Goal: Task Accomplishment & Management: Use online tool/utility

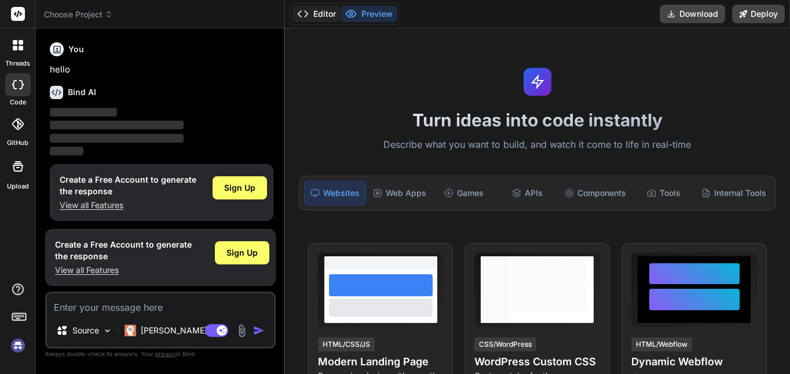
scroll to position [3, 0]
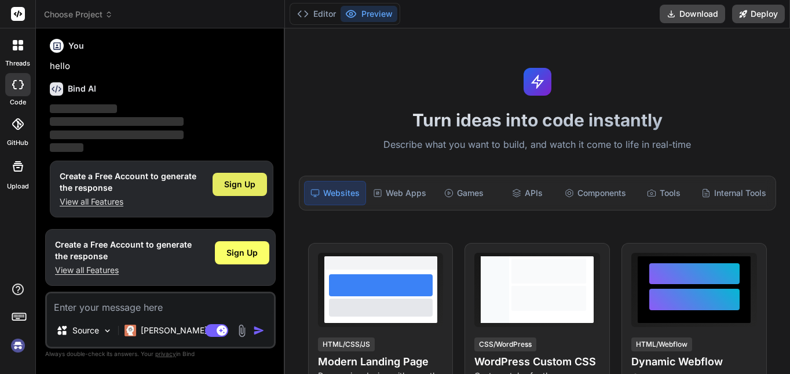
click at [244, 189] on span "Sign Up" at bounding box center [239, 184] width 31 height 12
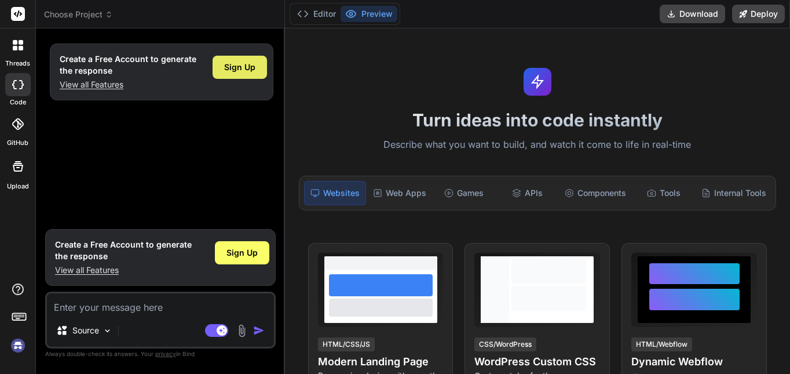
scroll to position [0, 0]
click at [236, 58] on div "Sign Up" at bounding box center [240, 67] width 54 height 23
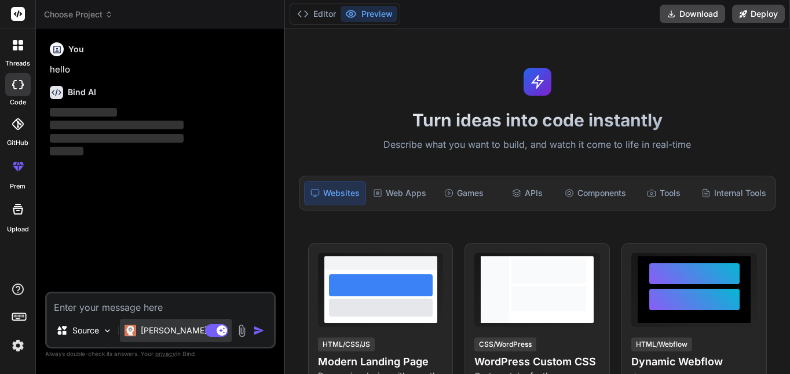
click at [181, 332] on p "[PERSON_NAME] 4 S.." at bounding box center [184, 330] width 86 height 12
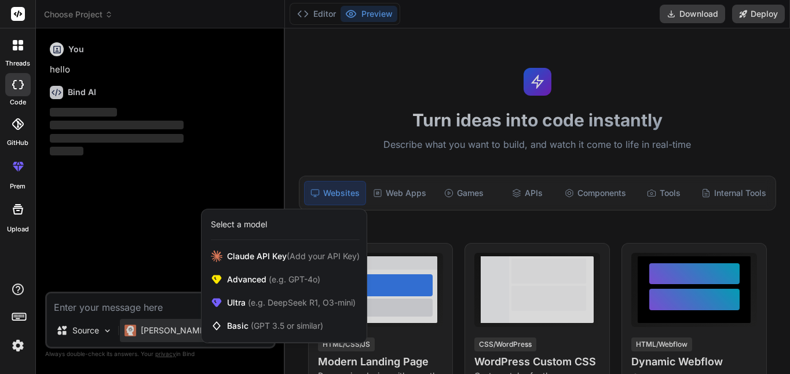
click at [182, 302] on div at bounding box center [395, 187] width 790 height 374
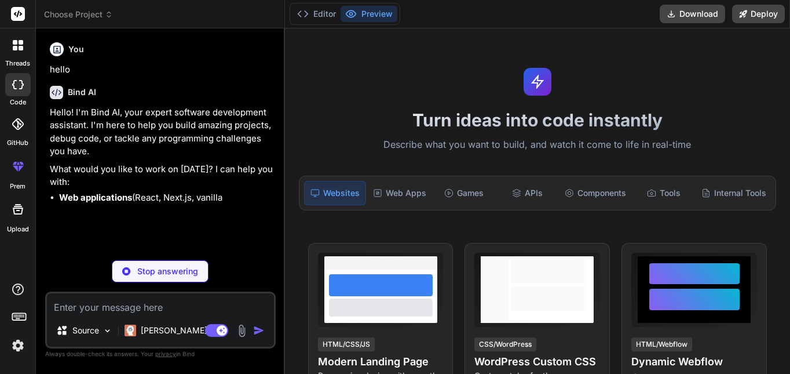
click at [173, 275] on p "Stop answering" at bounding box center [167, 271] width 61 height 12
type textarea "x"
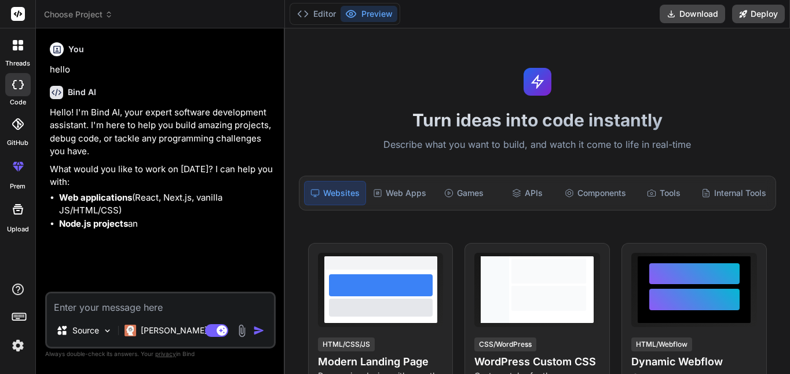
click at [172, 311] on textarea at bounding box center [160, 303] width 227 height 21
paste textarea "*"Lorem ip d sitam consectetu adip-elits doeiusmo t-incididu utlabor et do MAG.…"
type textarea "*"Lorem ip d sitam consectetu adip-elits doeiusmo t-incididu utlabor et do MAG.…"
type textarea "x"
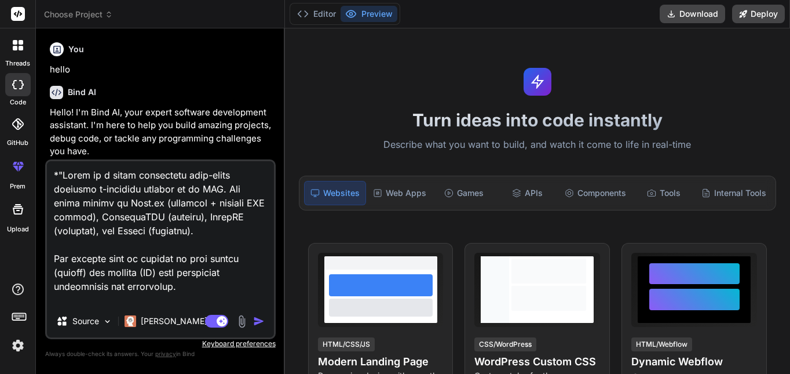
scroll to position [891, 0]
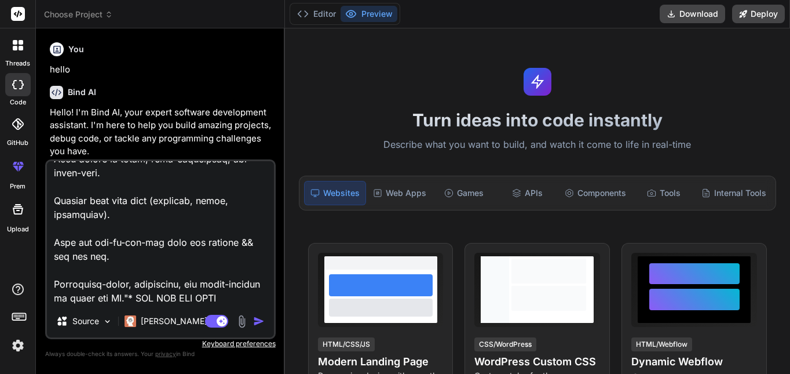
type textarea "*"Lorem ip d sitam consectetu adip-elits doeiusmo t-incididu utlabor et do MAG.…"
type textarea "x"
type textarea "*"Lorem ip d sitam consectetu adip-elits doeiusmo t-incididu utlabor et do MAG.…"
type textarea "x"
type textarea "*"Lorem ip d sitam consectetu adip-elits doeiusmo t-incididu utlabor et do MAG.…"
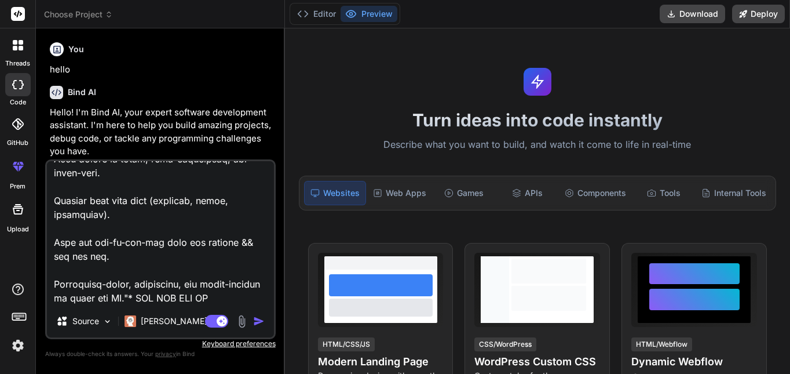
type textarea "x"
type textarea "*"Lorem ip d sitam consectetu adip-elits doeiusmo t-incididu utlabor et do MAG.…"
type textarea "x"
type textarea "*"Lorem ip d sitam consectetu adip-elits doeiusmo t-incididu utlabor et do MAG.…"
type textarea "x"
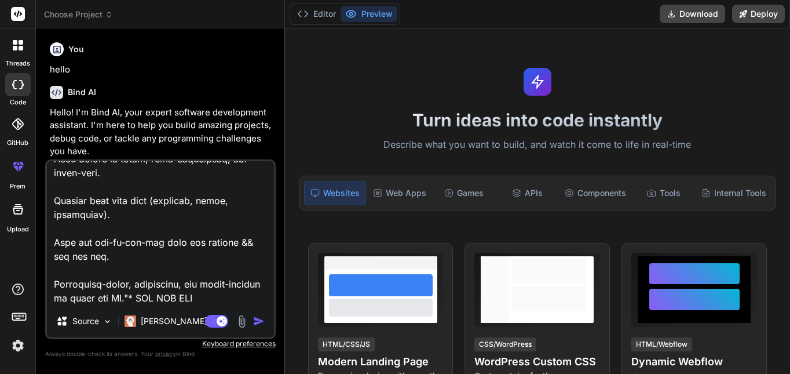
type textarea "*"Lorem ip d sitam consectetu adip-elits doeiusmo t-incididu utlabor et do MAG.…"
type textarea "x"
type textarea "*"Lorem ip d sitam consectetu adip-elits doeiusmo t-incididu utlabor et do MAG.…"
type textarea "x"
type textarea "*"Build me a fully responsive full-stack clothing e-commerce website as an MVP.…"
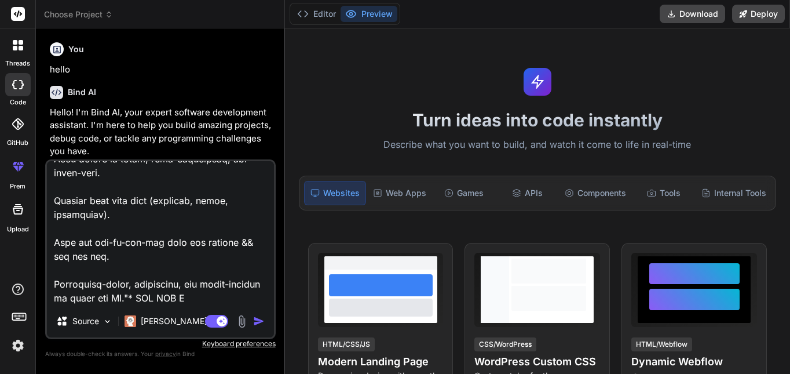
type textarea "x"
type textarea "*"Build me a fully responsive full-stack clothing e-commerce website as an MVP.…"
type textarea "x"
type textarea "*"Build me a fully responsive full-stack clothing e-commerce website as an MVP.…"
type textarea "x"
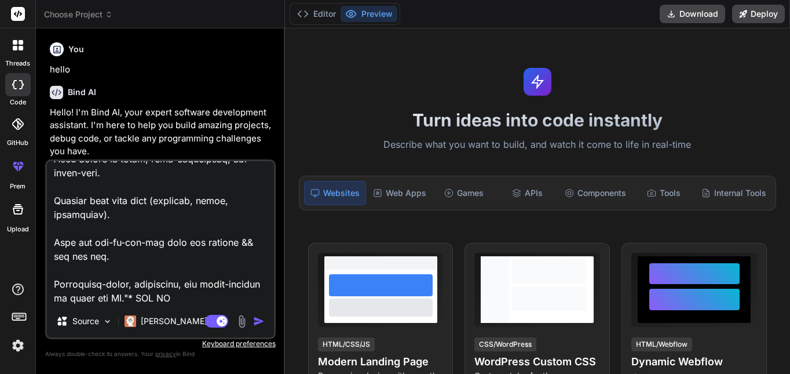
type textarea "*"Build me a fully responsive full-stack clothing e-commerce website as an MVP.…"
type textarea "x"
type textarea "*"Build me a fully responsive full-stack clothing e-commerce website as an MVP.…"
type textarea "x"
type textarea "*"Build me a fully responsive full-stack clothing e-commerce website as an MVP.…"
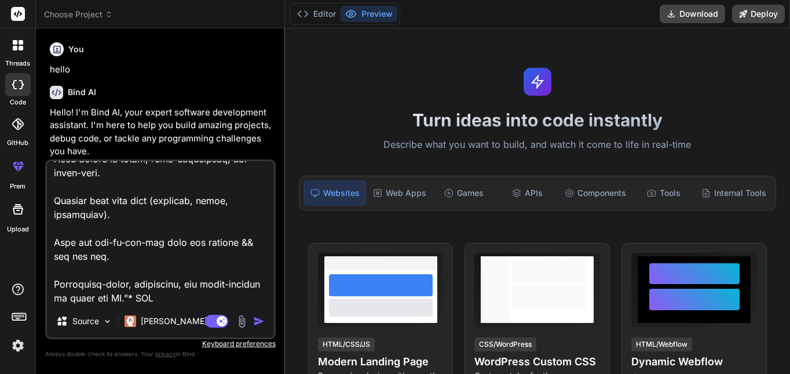
type textarea "x"
type textarea "*"Build me a fully responsive full-stack clothing e-commerce website as an MVP.…"
type textarea "x"
type textarea "*"Build me a fully responsive full-stack clothing e-commerce website as an MVP.…"
type textarea "x"
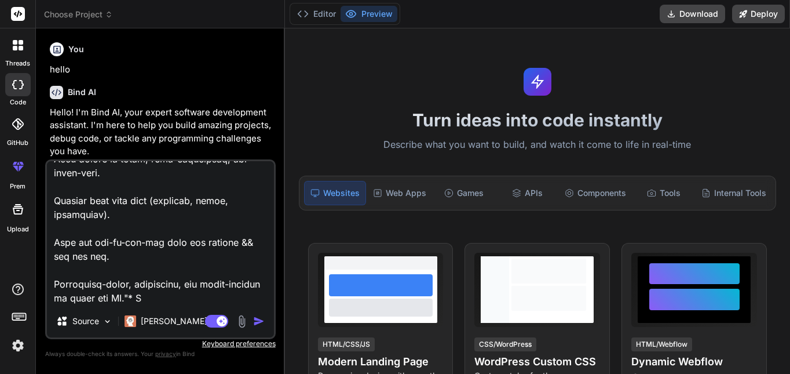
type textarea "*"Build me a fully responsive full-stack clothing e-commerce website as an MVP.…"
type textarea "x"
type textarea "*"Build me a fully responsive full-stack clothing e-commerce website as an MVP.…"
type textarea "x"
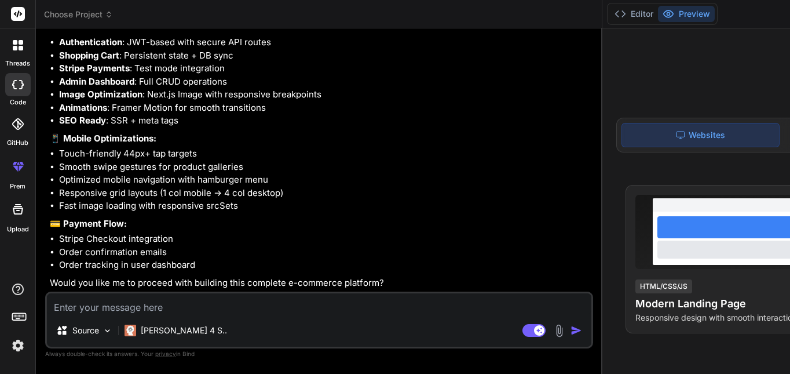
scroll to position [1401, 0]
type textarea "x"
type textarea "w"
type textarea "x"
type textarea "wi"
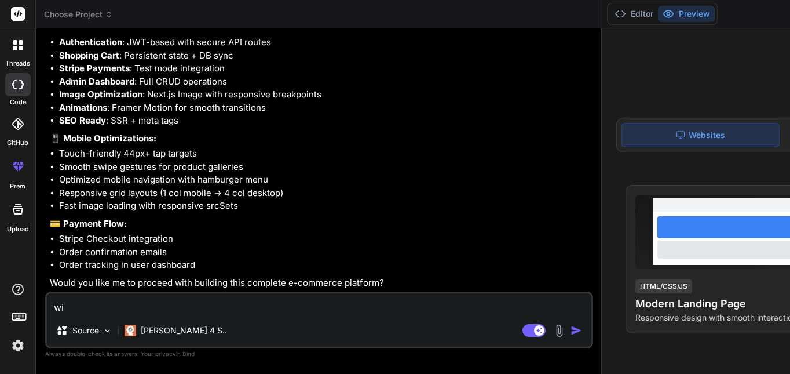
type textarea "x"
type textarea "wit"
type textarea "x"
type textarea "with"
type textarea "x"
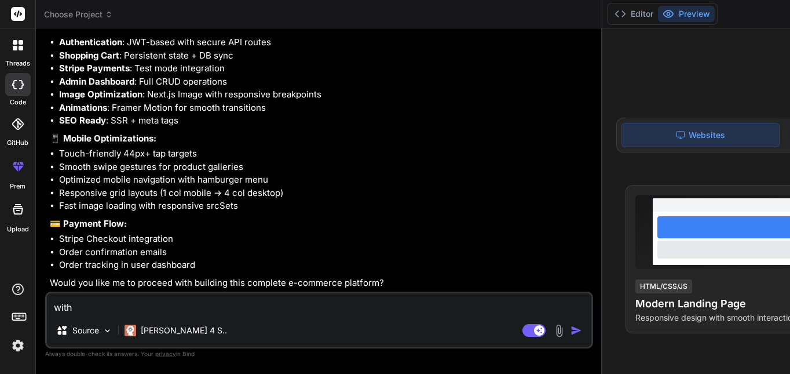
type textarea "witho"
type textarea "x"
type textarea "withou"
type textarea "x"
type textarea "without"
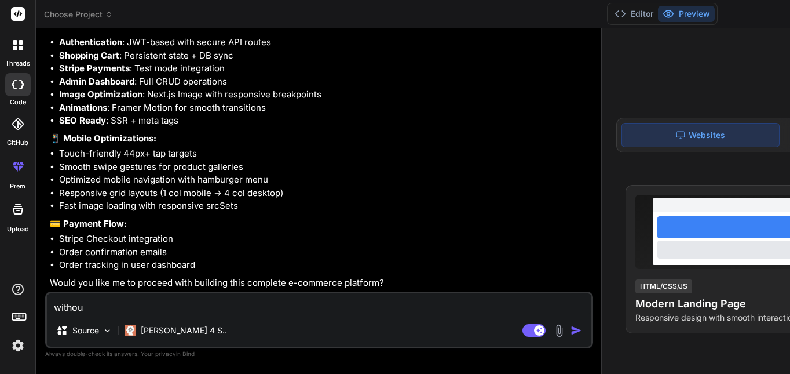
type textarea "x"
click at [197, 307] on textarea "without" at bounding box center [319, 303] width 544 height 21
type textarea "B"
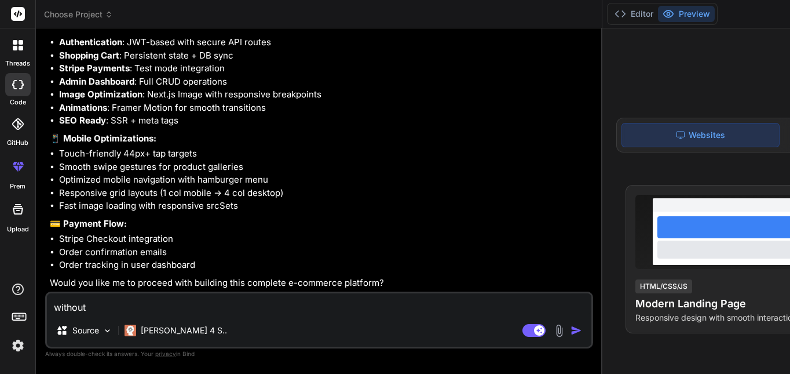
type textarea "x"
type textarea "BU"
type textarea "x"
type textarea "BUI"
type textarea "x"
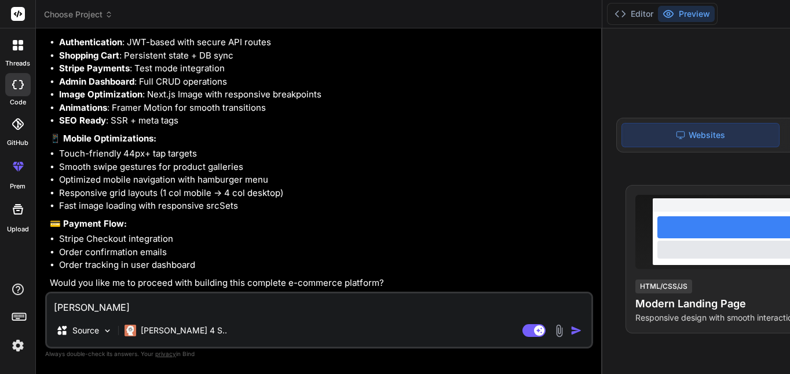
type textarea "BUIL"
type textarea "x"
type textarea "BUILD"
type textarea "x"
type textarea "BUILD"
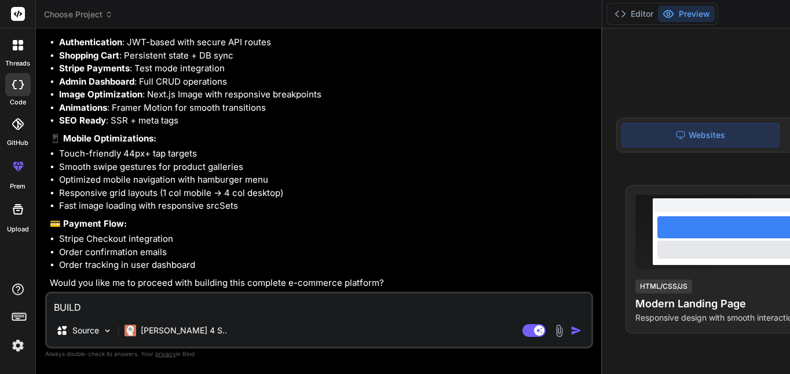
type textarea "x"
type textarea "BUILD T"
type textarea "x"
type textarea "BUILD TI"
type textarea "x"
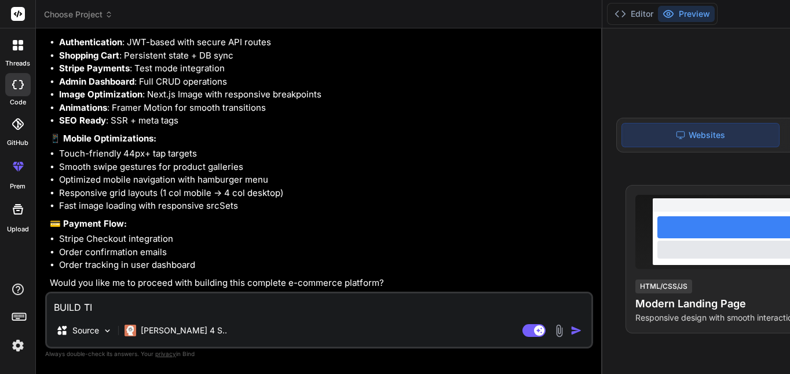
type textarea "BUILD T"
type textarea "x"
type textarea "BUILD"
type textarea "x"
type textarea "BUILD I"
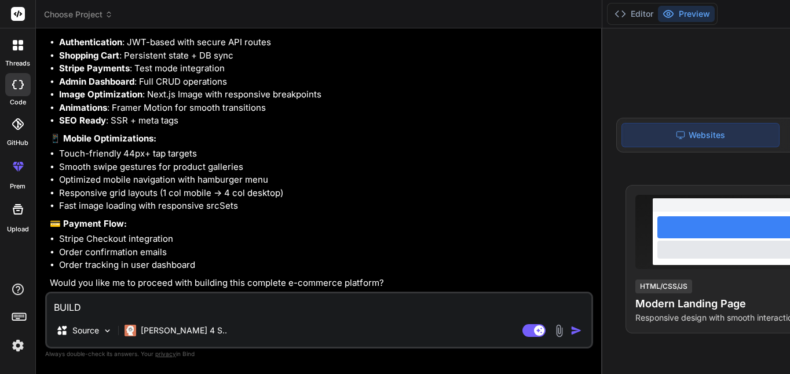
type textarea "x"
type textarea "BUILD IT"
type textarea "x"
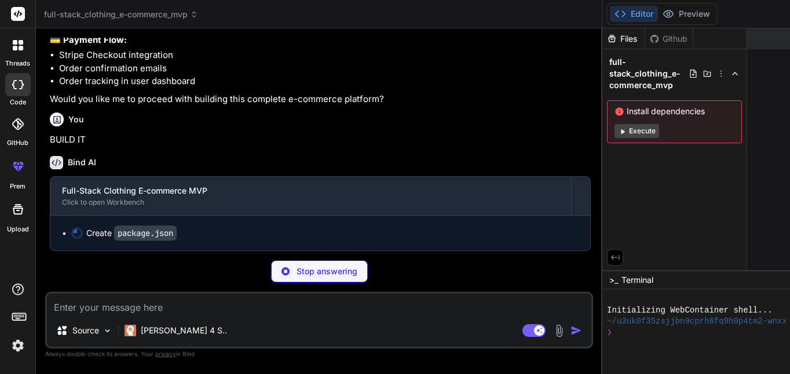
scroll to position [1584, 0]
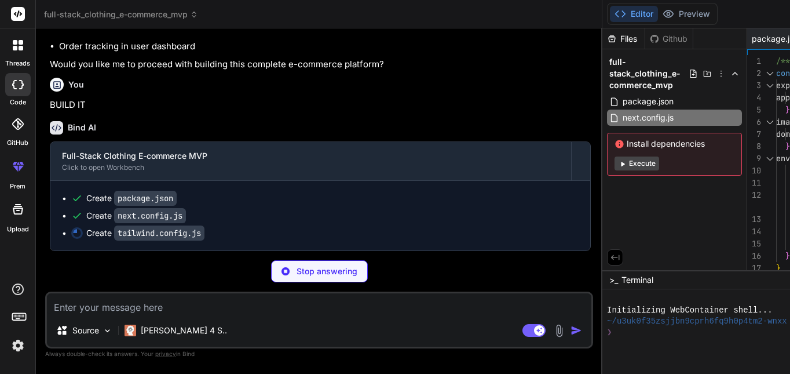
type textarea "x"
type textarea "}, }, plugins: [], }"
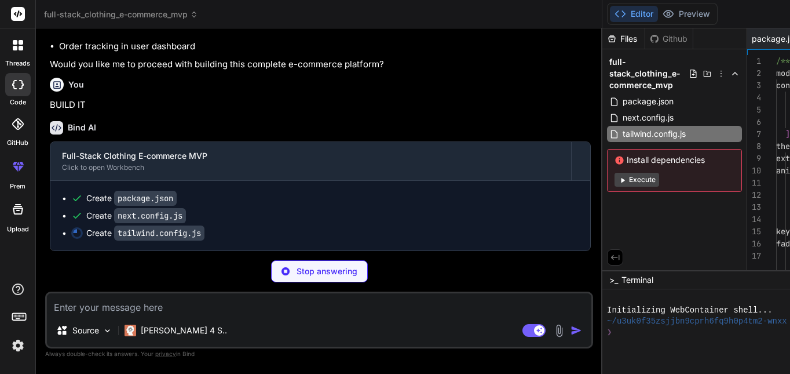
type textarea "x"
type textarea "module.exports = { plugins: { tailwindcss: {}, autoprefixer: {}, }, }"
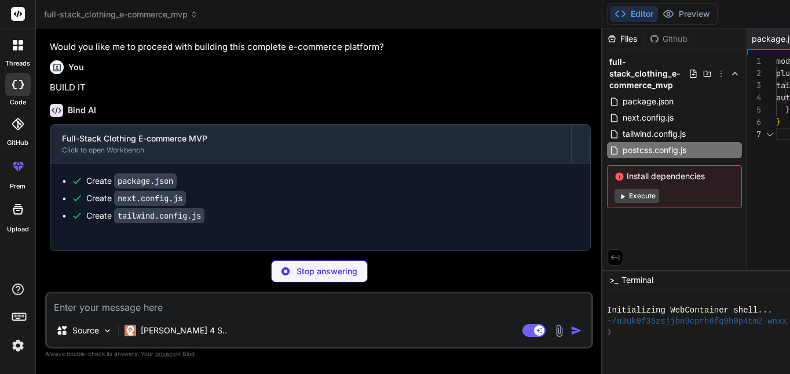
scroll to position [0, 75]
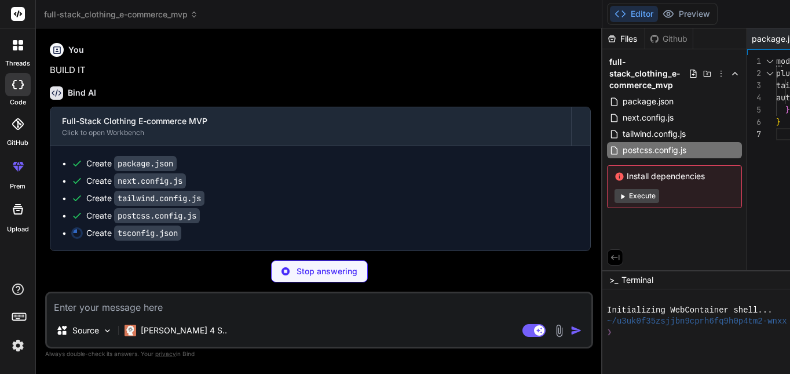
type textarea "x"
type textarea ""exclude": ["node_modules"] }"
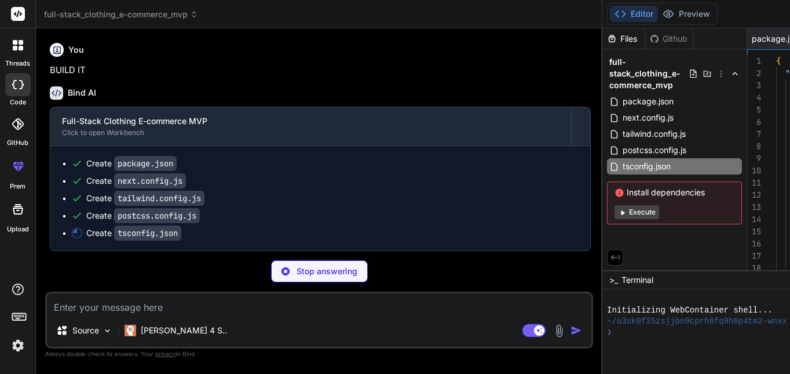
scroll to position [0, 153]
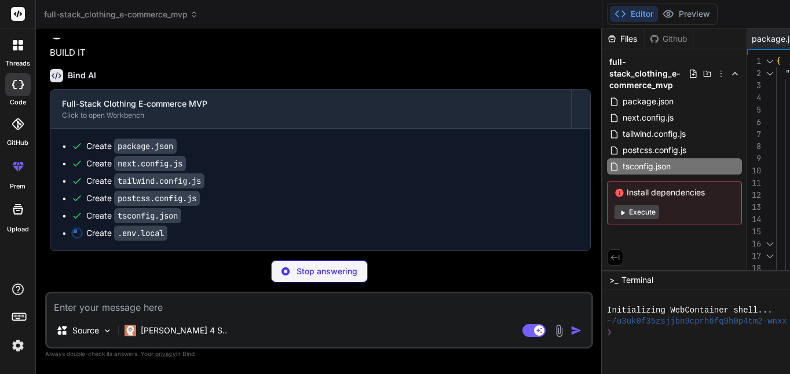
type textarea "x"
type textarea "MONGODB_URI=mongodb+srv://username:password@cluster.mongodb.net/clothing-ecomme…"
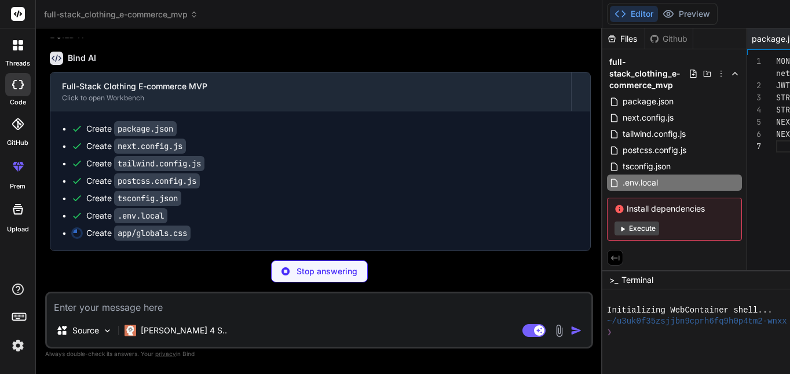
type textarea "x"
type textarea "} .input-field { @apply w-full px-4 py-3 border border-gray-300 rounded-lg focu…"
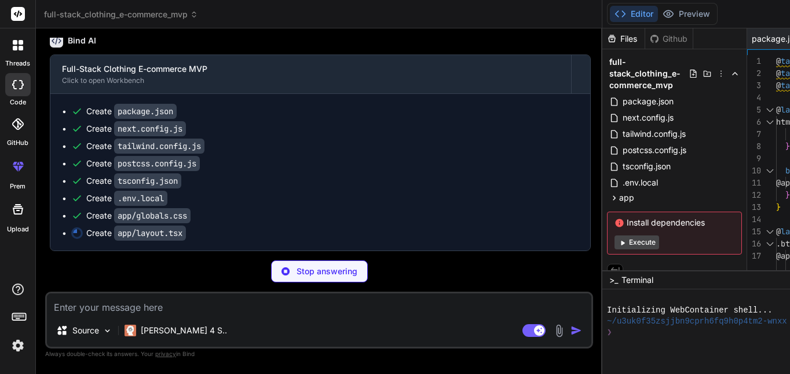
type textarea "x"
type textarea "}"
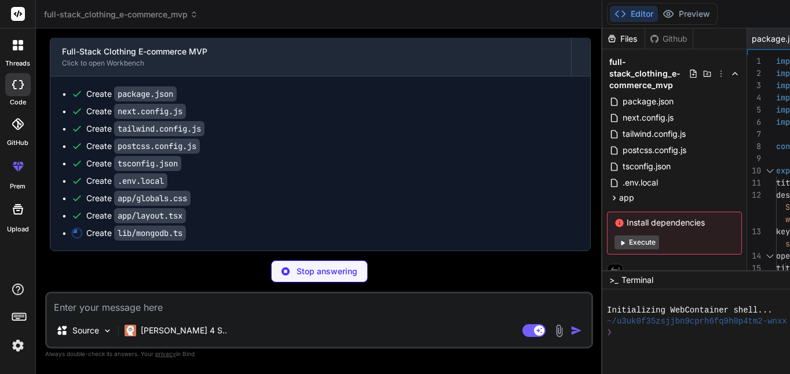
scroll to position [1723, 0]
type textarea "x"
type textarea "globalWithMongo._mongoClientPromise = client.connect() } clientPromise = global…"
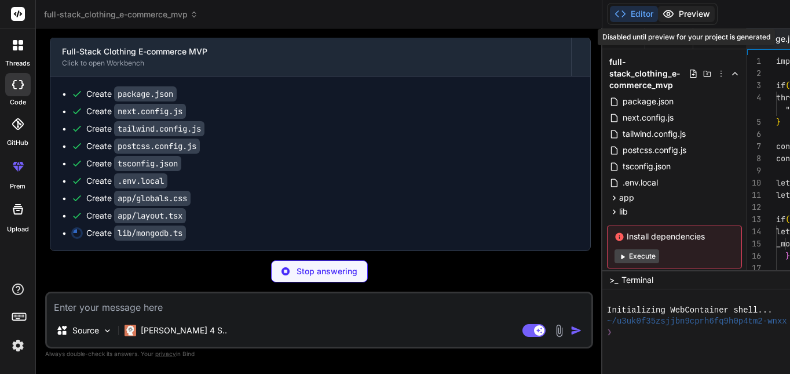
scroll to position [0, 440]
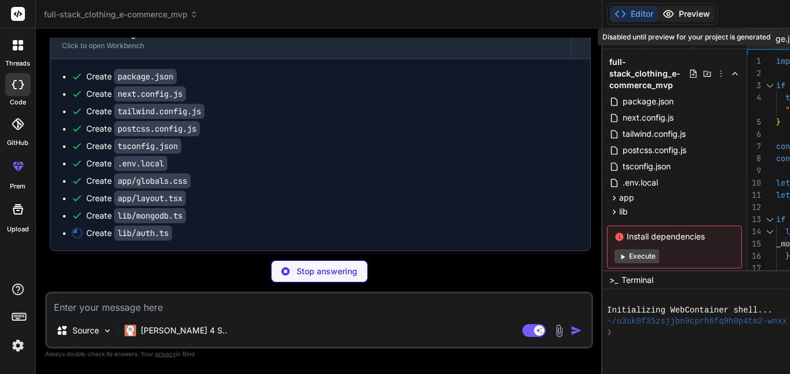
type textarea "x"
type textarea "} export const verifyToken = (token: string): any => { try { return jwt.verify(…"
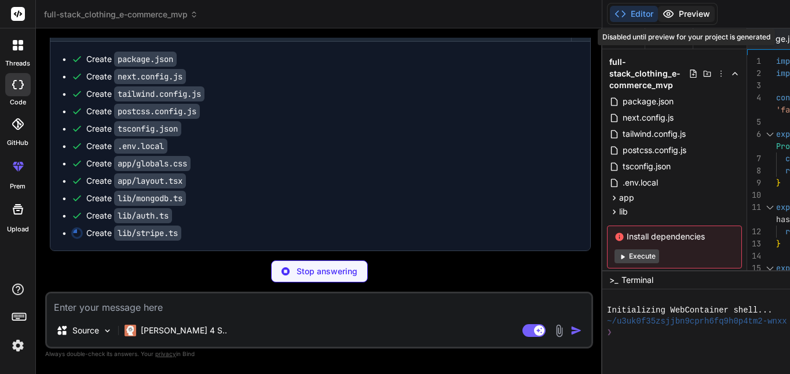
type textarea "x"
type textarea "}"
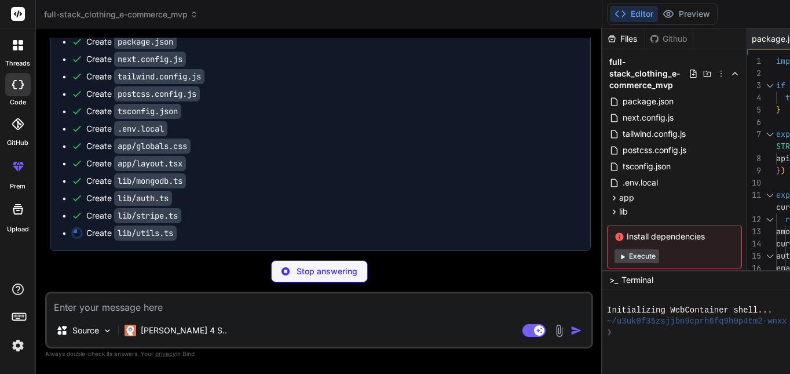
scroll to position [1775, 0]
type textarea "x"
type textarea "export const generateSlug = (text: string): string => { return text .toLowerCas…"
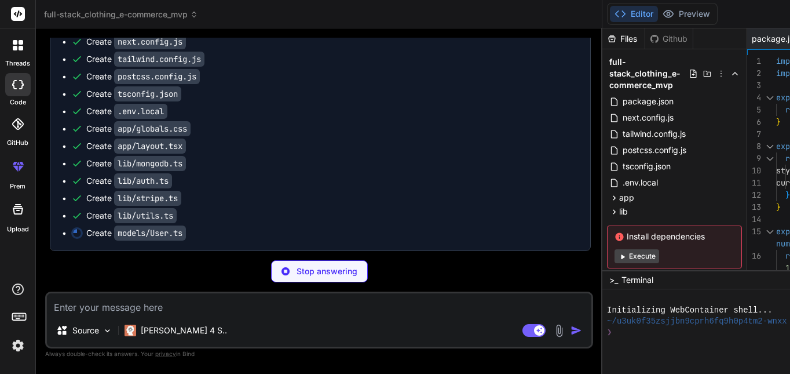
type textarea "x"
type textarea "timestamps: true }) export default mongoose.models.User || mongoose.model('User…"
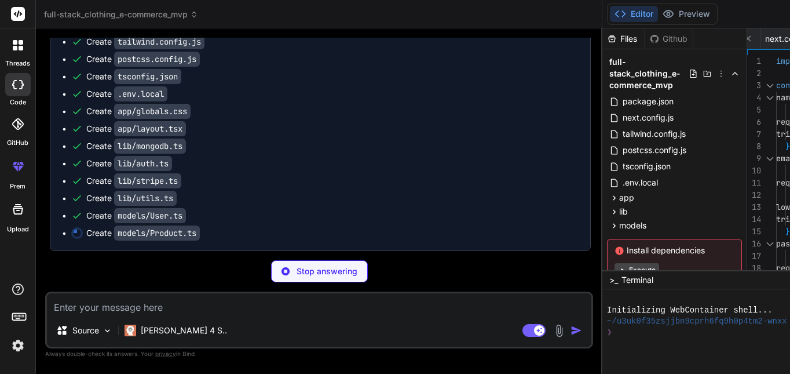
type textarea "x"
type textarea "ProductSchema.index({ title: 'text', description: 'text', tags: 'text' }) expor…"
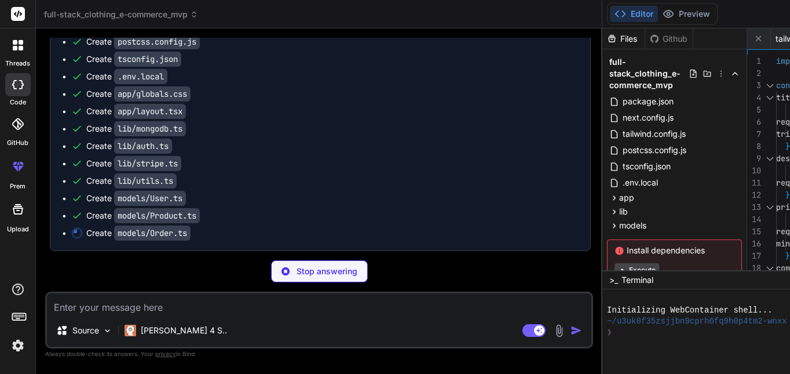
scroll to position [1827, 0]
type textarea "x"
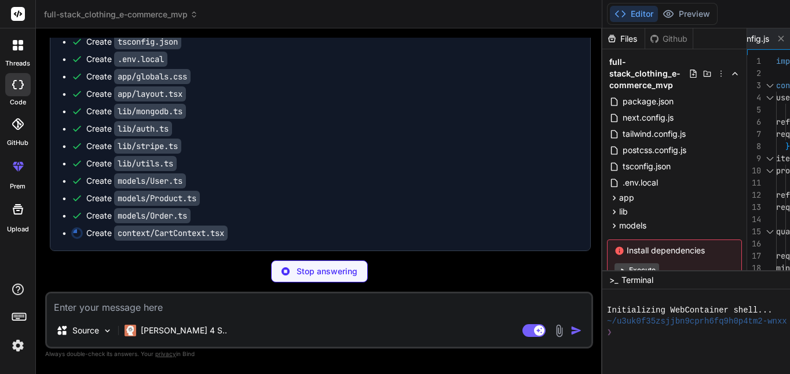
scroll to position [1845, 0]
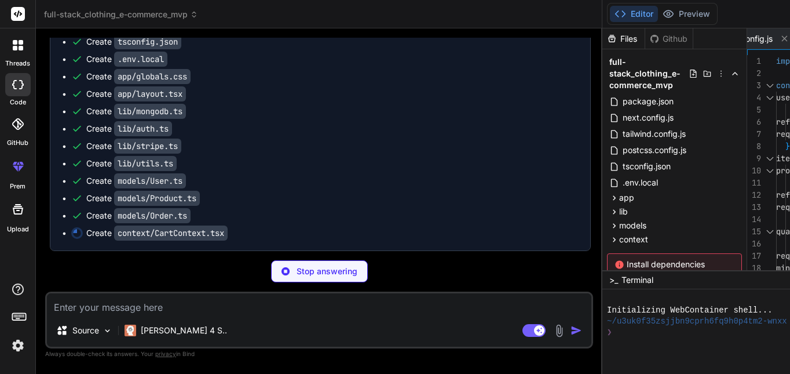
type textarea "x"
type textarea "return context }"
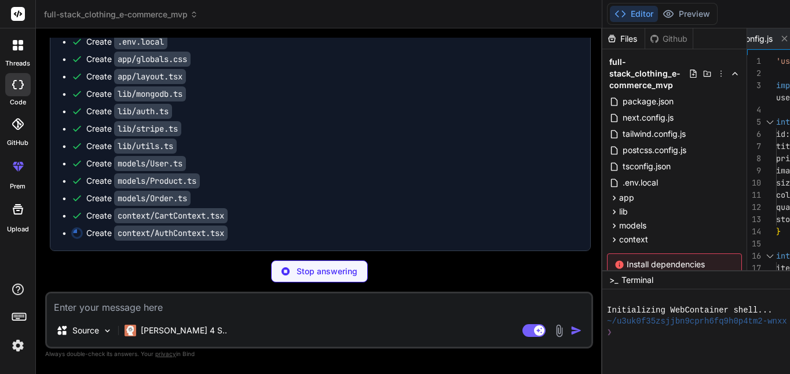
type textarea "x"
type textarea "}"
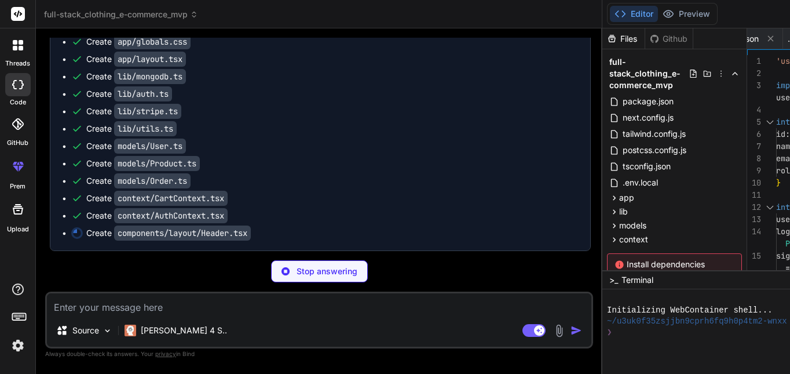
scroll to position [1880, 0]
type textarea "x"
type textarea "} export default Header"
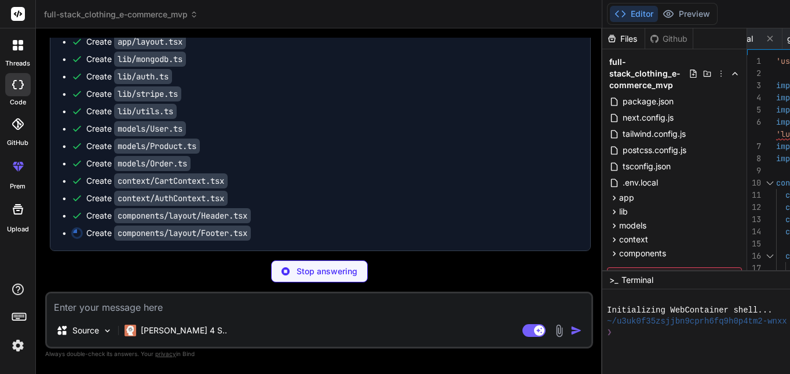
scroll to position [1897, 0]
type textarea "x"
type textarea "} export default Footer"
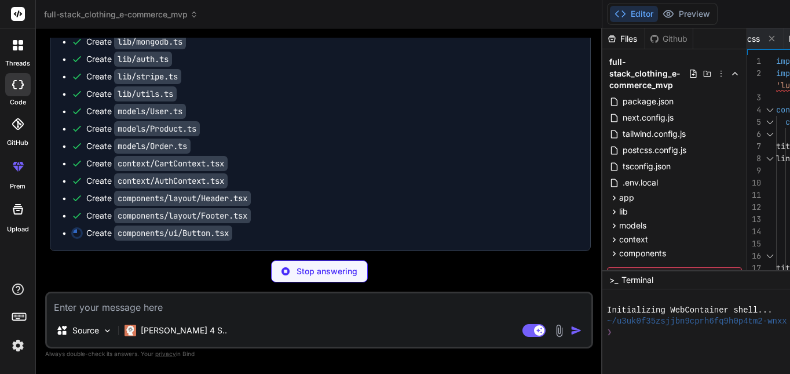
type textarea "x"
type textarea "} ) Button.displayName = 'Button' export default Button"
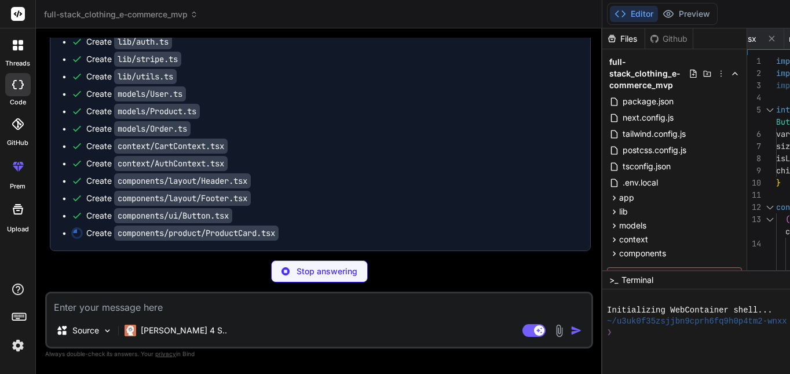
type textarea "x"
type textarea "Sizes: {product.sizes.map(s => s.size).join(', ')} </div> </div> </motion.div> …"
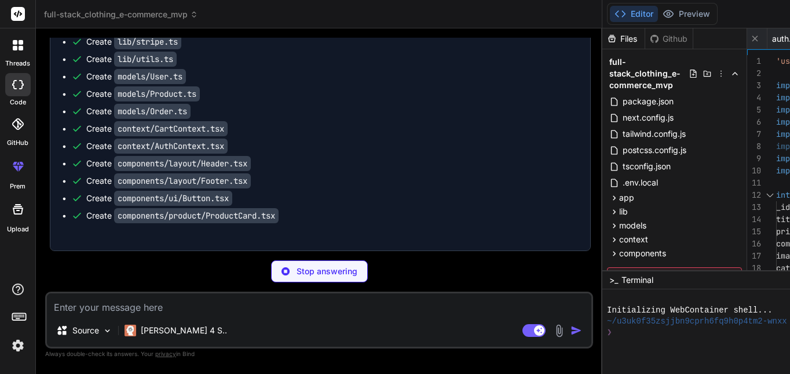
scroll to position [1961, 0]
type textarea "x"
type textarea "}"
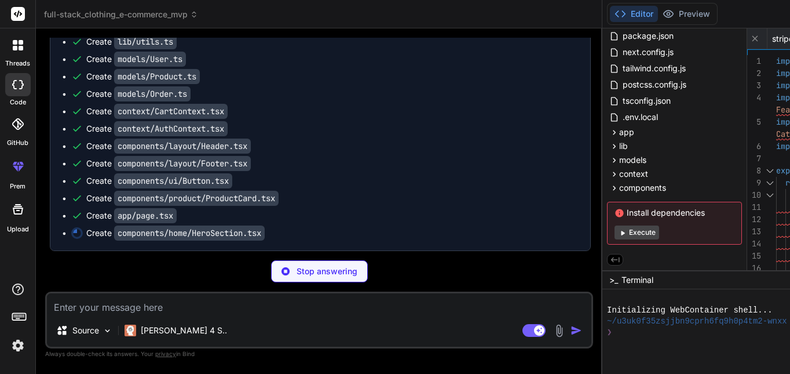
scroll to position [1990, 0]
type textarea "x"
type textarea "/> </div> </motion.div> </div> </section> ) } export default HeroSection"
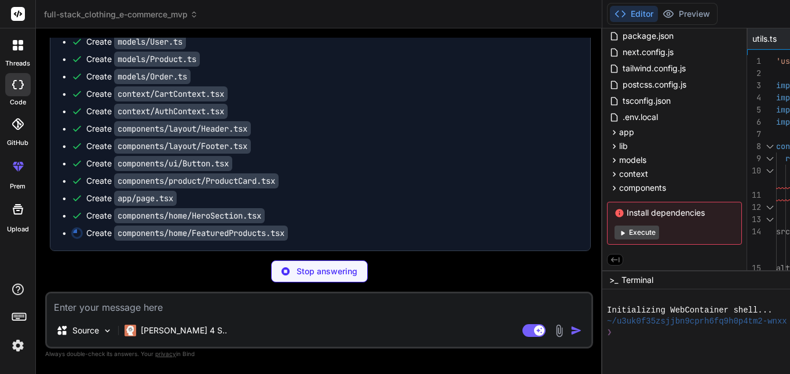
click at [615, 235] on button "Execute" at bounding box center [637, 232] width 45 height 14
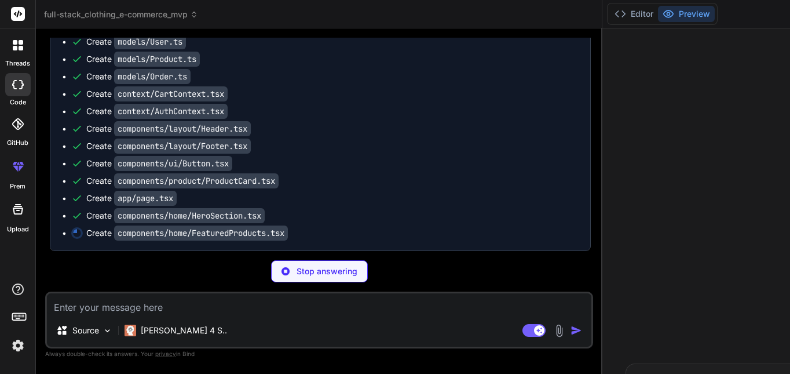
scroll to position [1439, 0]
type textarea "x"
type textarea "export default FeaturedProducts"
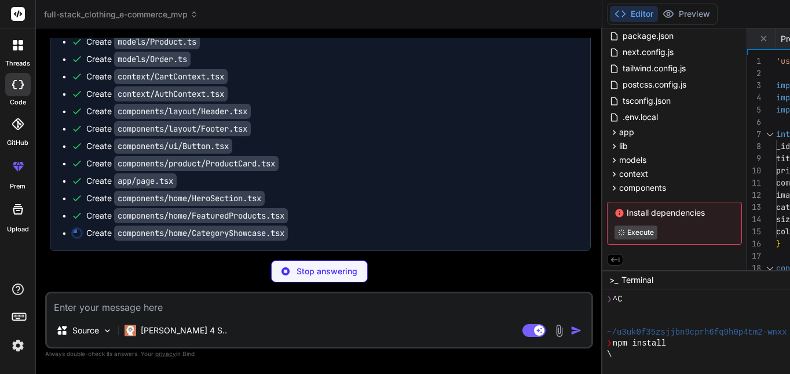
scroll to position [2047, 0]
type textarea "x"
type textarea "export default CategoryShowcase"
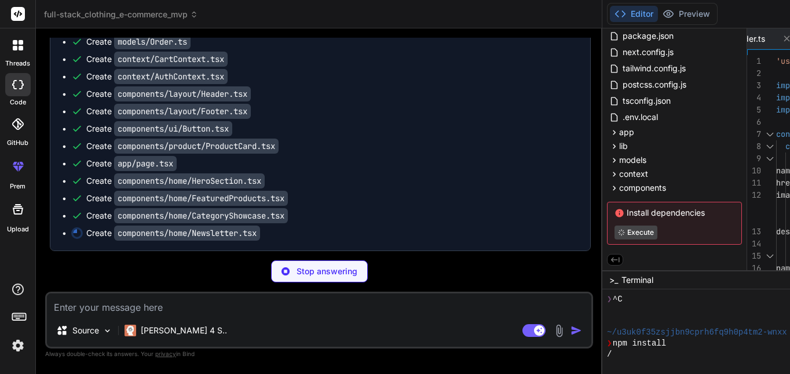
scroll to position [2076, 0]
type textarea "x"
type textarea "</p> </motion.div> </div> </section> ) } export default Newsletter"
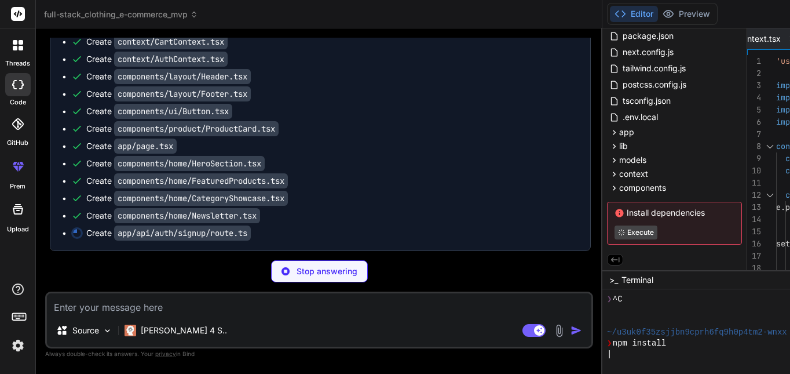
type textarea "x"
type textarea "return NextResponse.json( { error: 'Internal server error' }, { status: 500 } )…"
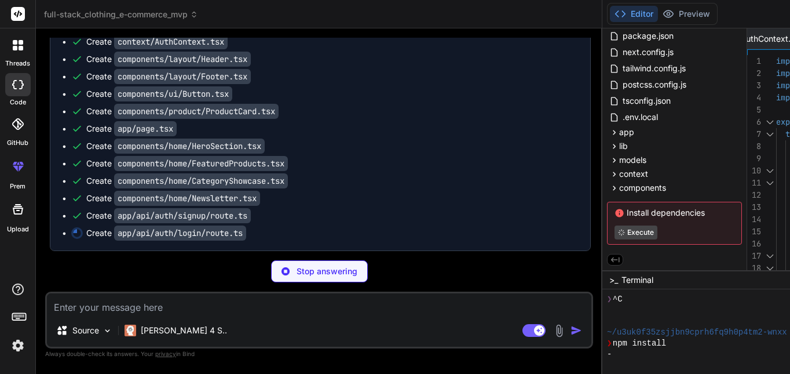
type textarea "x"
type textarea "}) } catch (error) { console.error('Login error:', error) return NextResponse.j…"
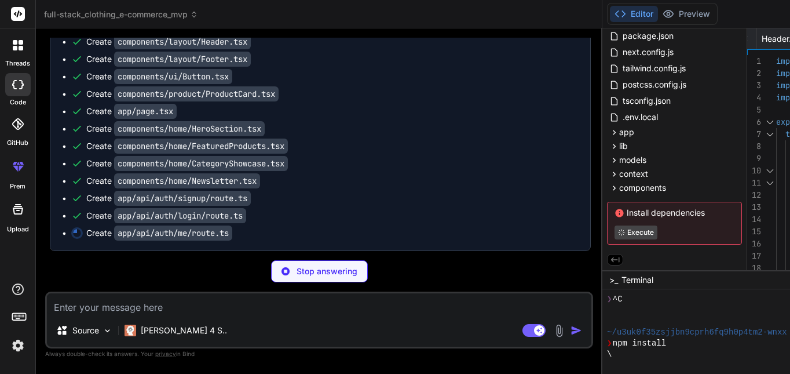
type textarea "x"
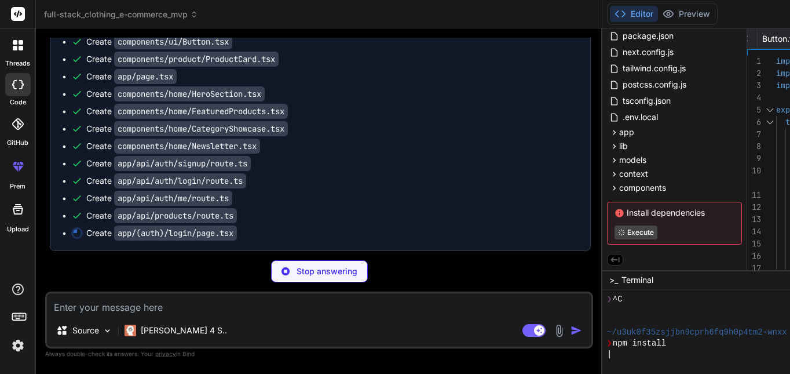
scroll to position [2163, 0]
type textarea "x"
type textarea ") } export default LoginPage"
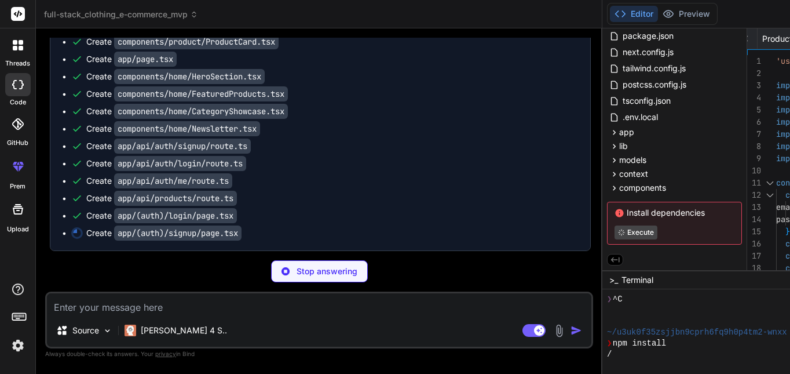
type textarea "x"
type textarea "export default SignupPage"
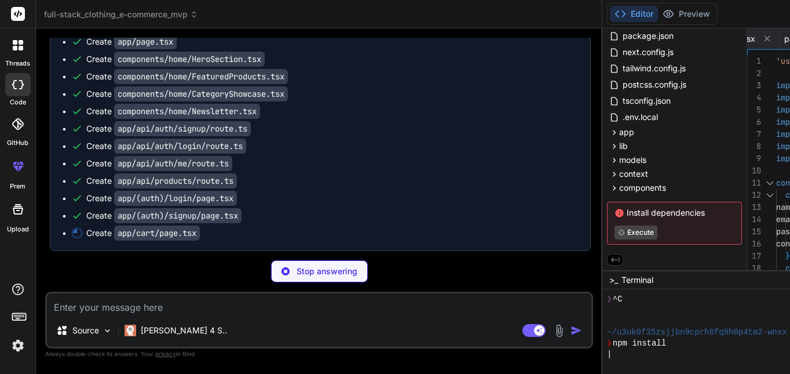
type textarea "x"
type textarea "</div> </div> </div> <Footer /> </div> ) } export default CartPage"
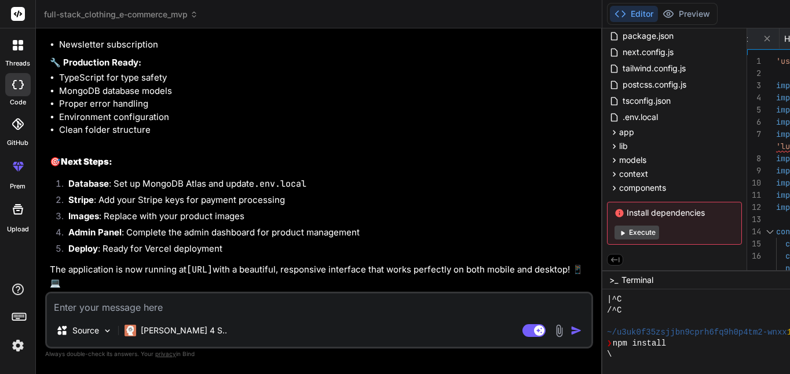
scroll to position [2952, 0]
click at [615, 231] on button "Execute" at bounding box center [637, 232] width 45 height 14
type textarea "x"
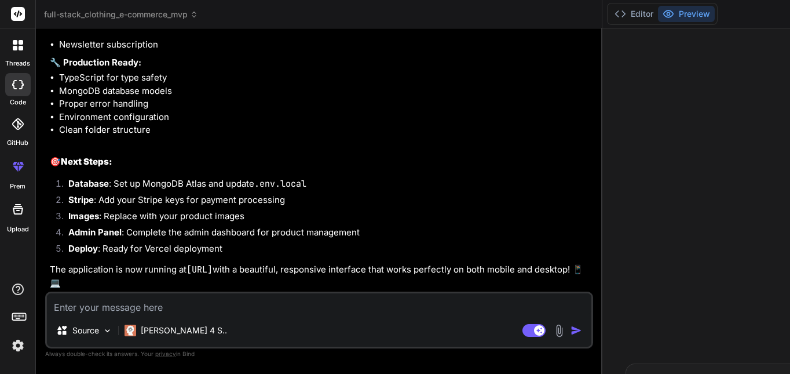
drag, startPoint x: 159, startPoint y: 255, endPoint x: 49, endPoint y: 254, distance: 110.1
click at [49, 254] on div "You hello Bind AI Hello! I'm Bind AI, your expert software development assistan…" at bounding box center [320, 165] width 546 height 254
copy code "[URL]"
click at [251, 210] on li "Images : Replace with your product images" at bounding box center [325, 218] width 532 height 16
drag, startPoint x: 472, startPoint y: 231, endPoint x: 619, endPoint y: 330, distance: 177.7
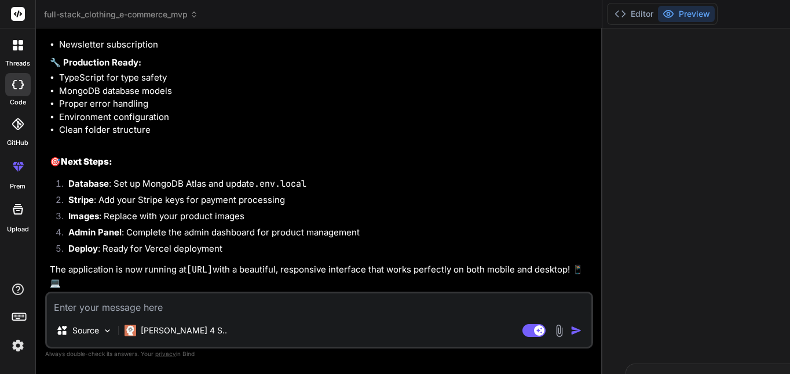
drag, startPoint x: 421, startPoint y: 238, endPoint x: 644, endPoint y: 361, distance: 254.6
copy div "Analyzing your requirements Analyzing requirements Generating code Setting up p…"
click at [127, 304] on textarea at bounding box center [319, 303] width 544 height 21
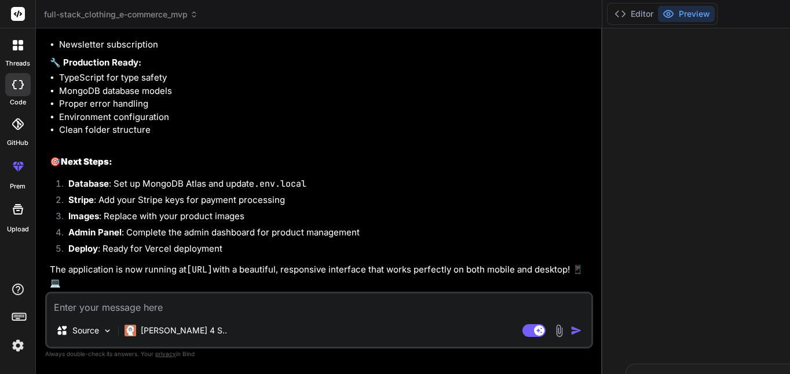
paste textarea "Analyzing your requirements Analyzing requirements Generating code Setting up p…"
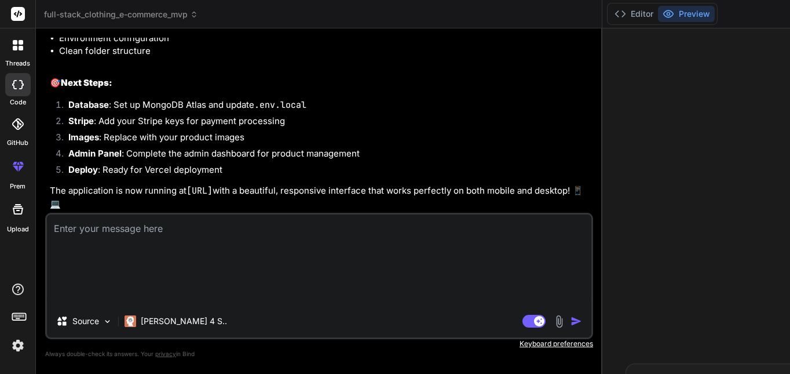
type textarea "Analyzing your requirements Analyzing requirements Generating code Setting up p…"
type textarea "x"
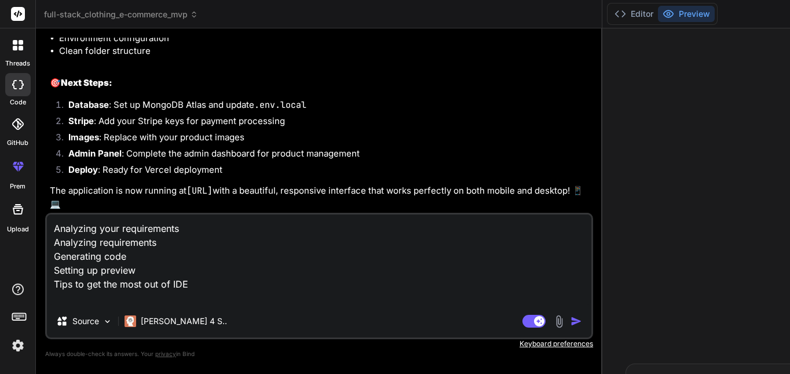
type textarea "Analyzing your requirements Analyzing requirements Generating code Setting up p…"
type textarea "x"
type textarea "Analyzing your requirements Analyzing requirements Generating code Setting up p…"
type textarea "x"
type textarea "Analyzing your requirements Analyzing requirements Generating code Setting up p…"
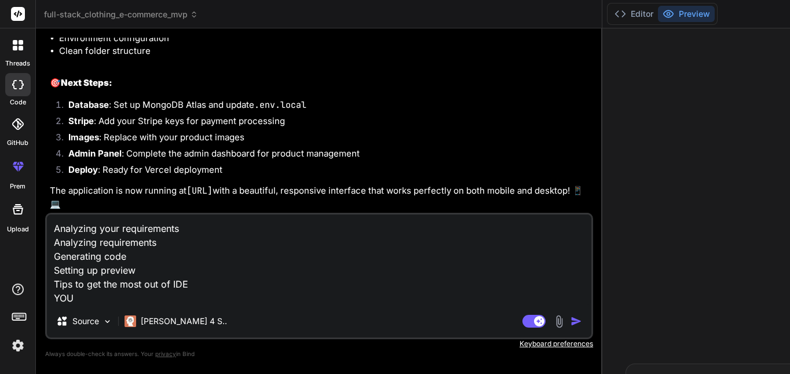
type textarea "x"
type textarea "Analyzing your requirements Analyzing requirements Generating code Setting up p…"
type textarea "x"
type textarea "Analyzing your requirements Analyzing requirements Generating code Setting up p…"
type textarea "x"
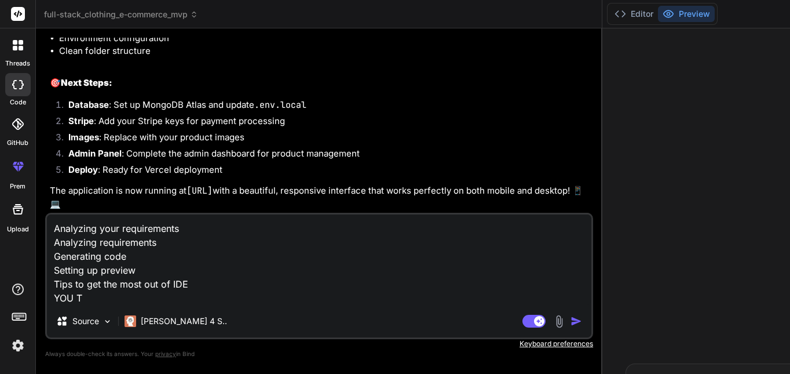
type textarea "Analyzing your requirements Analyzing requirements Generating code Setting up p…"
type textarea "x"
type textarea "Analyzing your requirements Analyzing requirements Generating code Setting up p…"
type textarea "x"
type textarea "Analyzing your requirements Analyzing requirements Generating code Setting up p…"
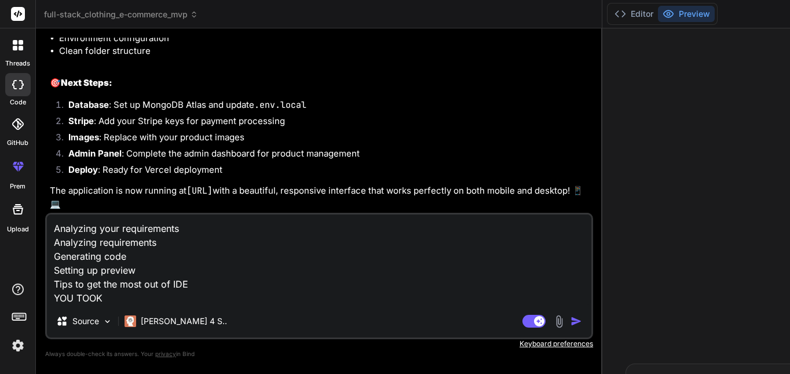
type textarea "x"
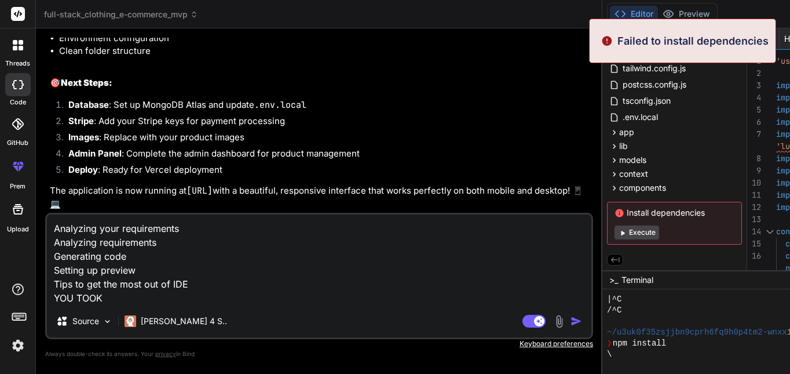
type textarea "Analyzing your requirements Analyzing requirements Generating code Setting up p…"
type textarea "x"
type textarea "Analyzing your requirements Analyzing requirements Generating code Setting up p…"
type textarea "x"
type textarea "Analyzing your requirements Analyzing requirements Generating code Setting up p…"
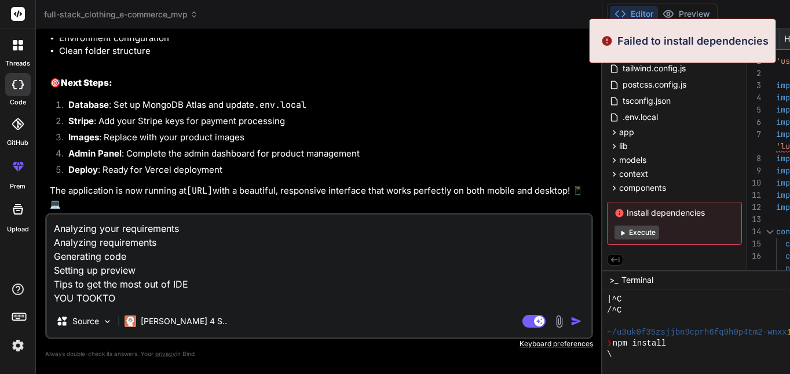
type textarea "x"
type textarea "Analyzing your requirements Analyzing requirements Generating code Setting up p…"
type textarea "x"
type textarea "Analyzing your requirements Analyzing requirements Generating code Setting up p…"
type textarea "x"
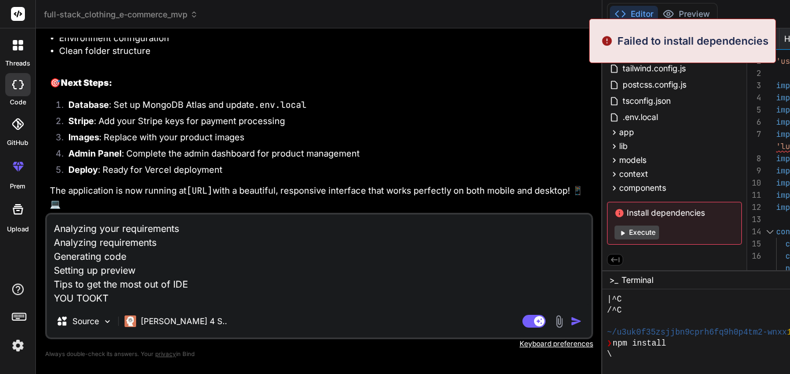
type textarea "Analyzing your requirements Analyzing requirements Generating code Setting up p…"
type textarea "x"
type textarea "Analyzing your requirements Analyzing requirements Generating code Setting up p…"
type textarea "x"
type textarea "Analyzing your requirements Analyzing requirements Generating code Setting up p…"
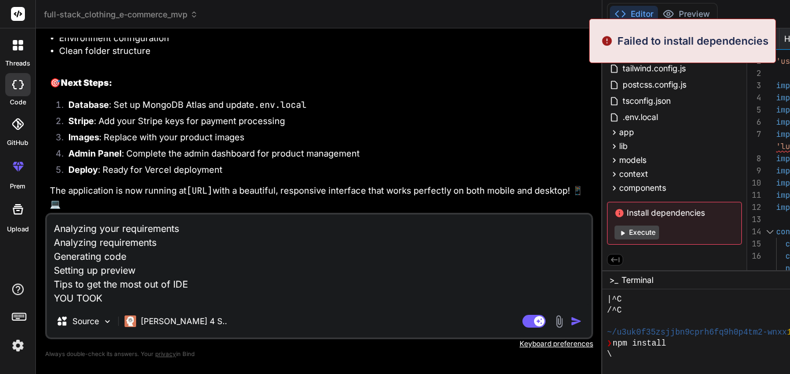
type textarea "x"
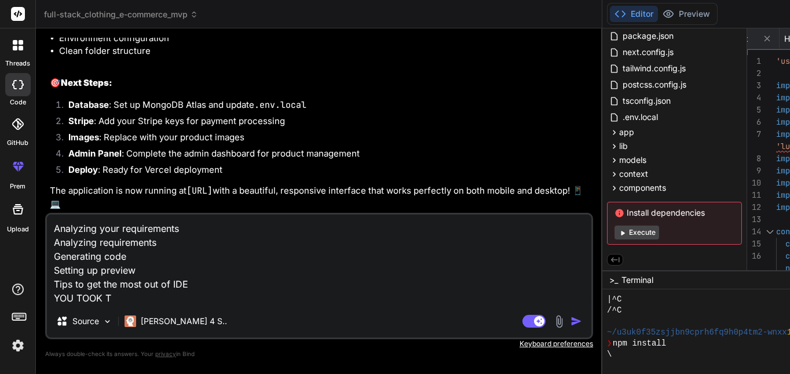
type textarea "Analyzing your requirements Analyzing requirements Generating code Setting up p…"
type textarea "x"
type textarea "Analyzing your requirements Analyzing requirements Generating code Setting up p…"
type textarea "x"
type textarea "Analyzing your requirements Analyzing requirements Generating code Setting up p…"
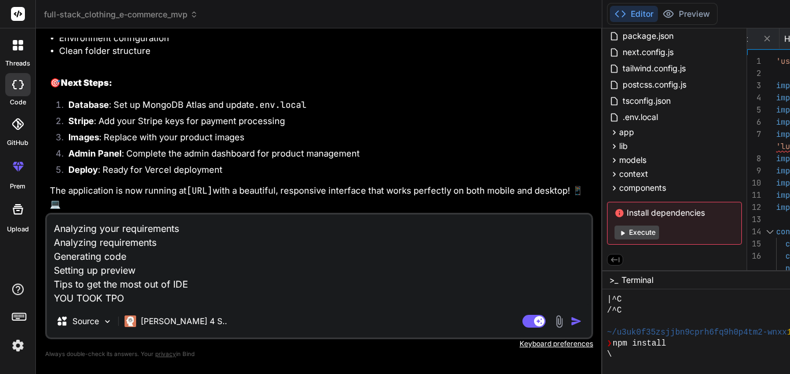
type textarea "x"
type textarea "Analyzing your requirements Analyzing requirements Generating code Setting up p…"
type textarea "x"
type textarea "Analyzing your requirements Analyzing requirements Generating code Setting up p…"
type textarea "x"
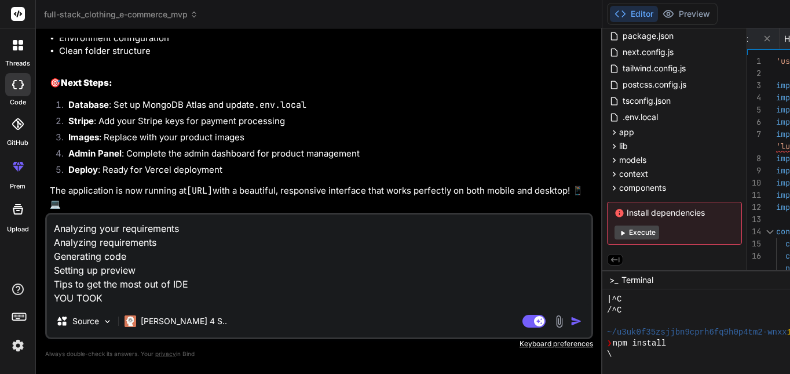
type textarea "Analyzing your requirements Analyzing requirements Generating code Setting up p…"
type textarea "x"
type textarea "Analyzing your requirements Analyzing requirements Generating code Setting up p…"
type textarea "x"
type textarea "Analyzing your requirements Analyzing requirements Generating code Setting up p…"
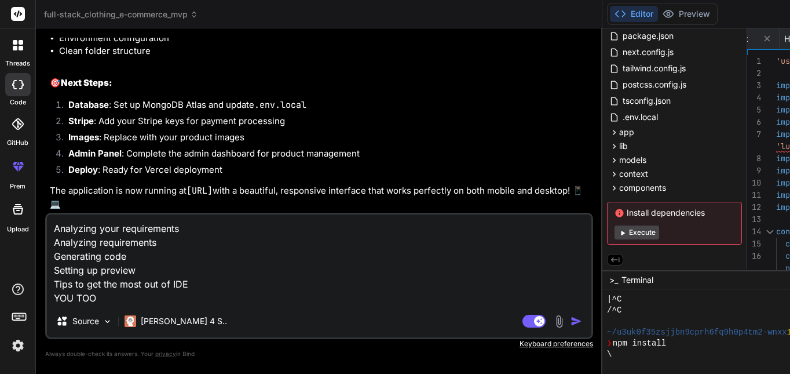
type textarea "x"
type textarea "Analyzing your requirements Analyzing requirements Generating code Setting up p…"
type textarea "x"
type textarea "Analyzing your requirements Analyzing requirements Generating code Setting up p…"
type textarea "x"
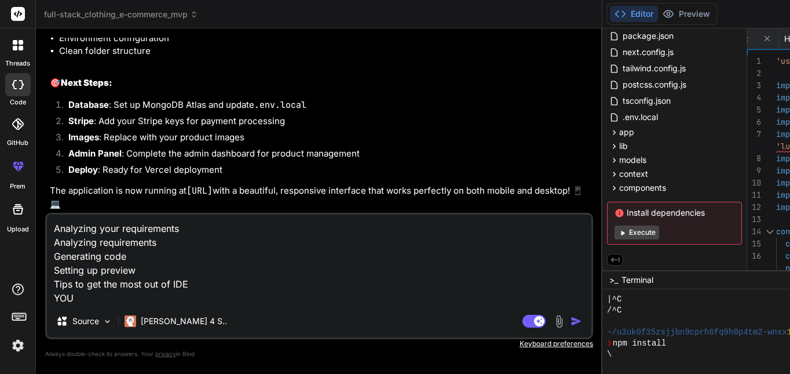
type textarea "Analyzing your requirements Analyzing requirements Generating code Setting up p…"
type textarea "x"
type textarea "Analyzing your requirements Analyzing requirements Generating code Setting up p…"
type textarea "x"
type textarea "Analyzing your requirements Analyzing requirements Generating code Setting up p…"
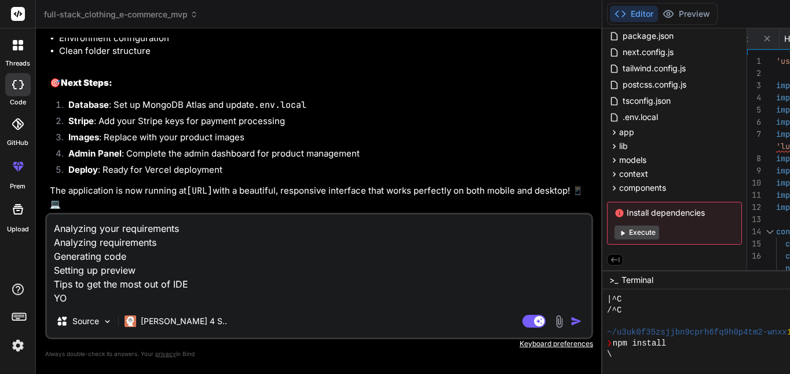
type textarea "x"
type textarea "Analyzing your requirements Analyzing requirements Generating code Setting up p…"
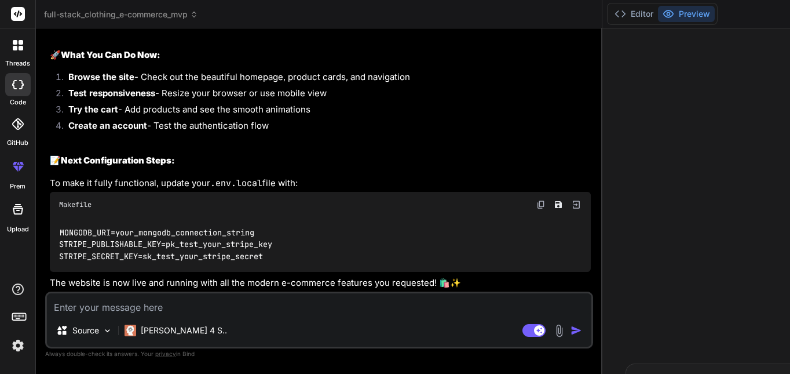
scroll to position [3195, 0]
click at [610, 20] on button "Editor" at bounding box center [634, 14] width 48 height 16
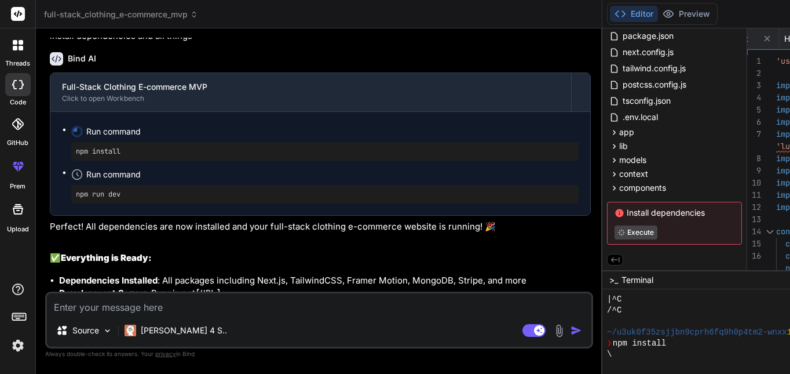
scroll to position [2269, 0]
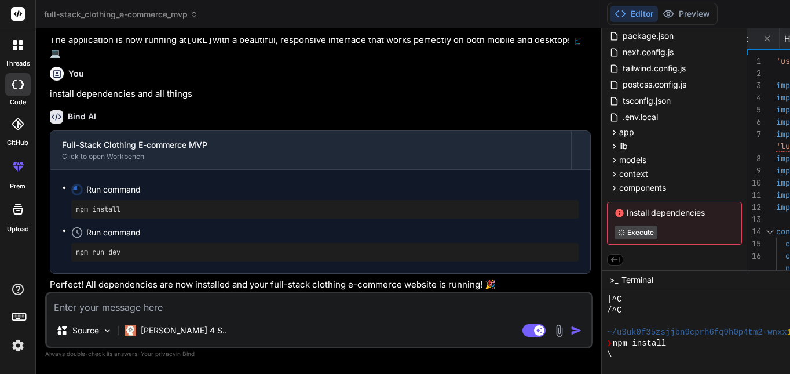
drag, startPoint x: 141, startPoint y: 199, endPoint x: 73, endPoint y: 201, distance: 67.8
copy pre "npm install"
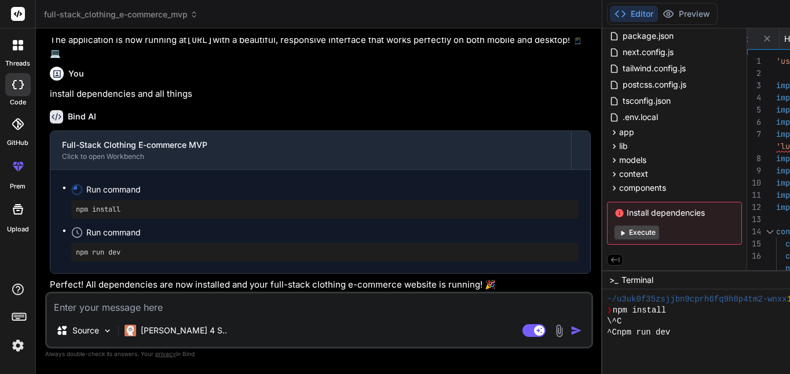
scroll to position [121, 0]
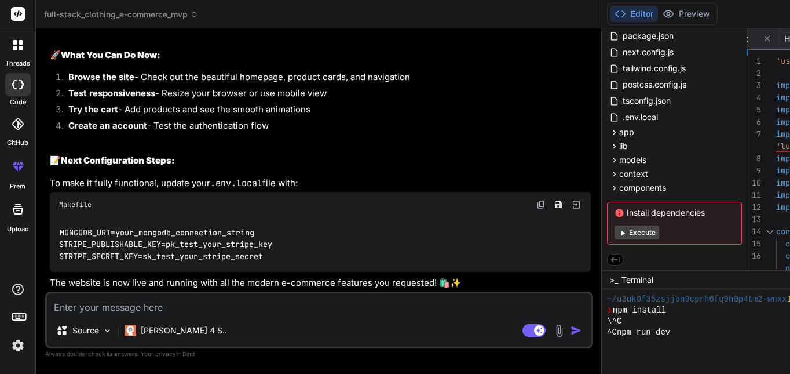
scroll to position [3138, 0]
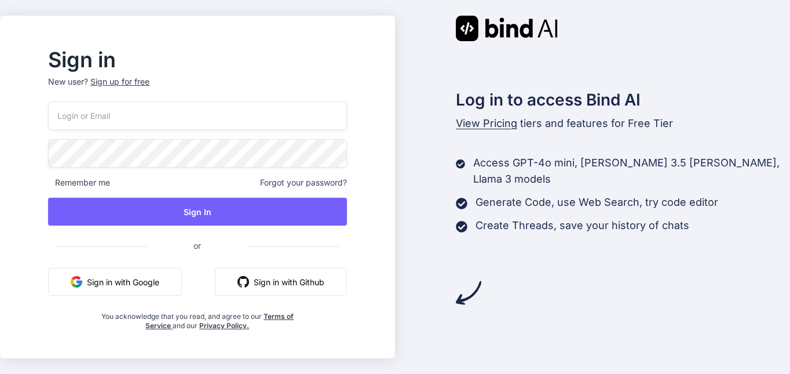
click at [167, 277] on button "Sign in with Google" at bounding box center [115, 282] width 134 height 28
click at [182, 288] on button "Sign in with Google" at bounding box center [115, 282] width 134 height 28
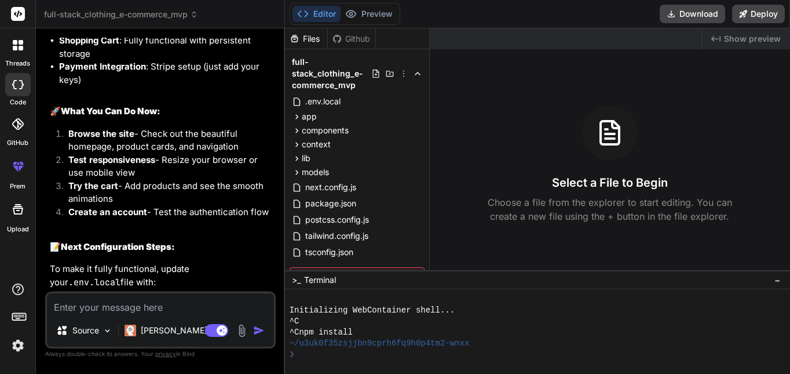
scroll to position [2685, 0]
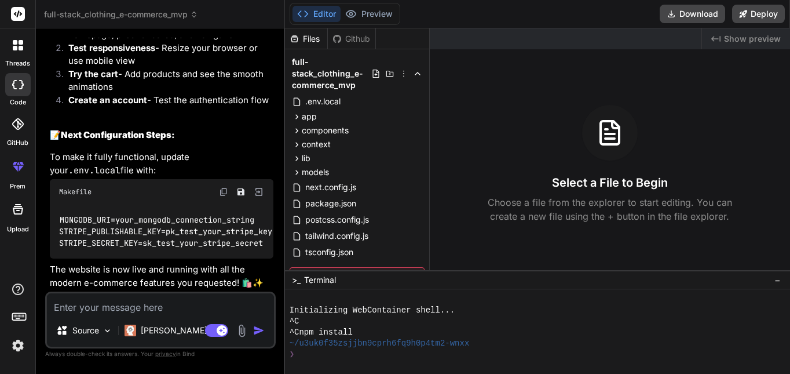
click at [756, 41] on span "Show preview" at bounding box center [752, 39] width 57 height 12
click at [738, 41] on span "Show preview" at bounding box center [752, 39] width 57 height 12
click at [704, 38] on div "Created with Pixso. Show preview" at bounding box center [746, 38] width 88 height 21
click at [743, 38] on span "Show preview" at bounding box center [752, 39] width 57 height 12
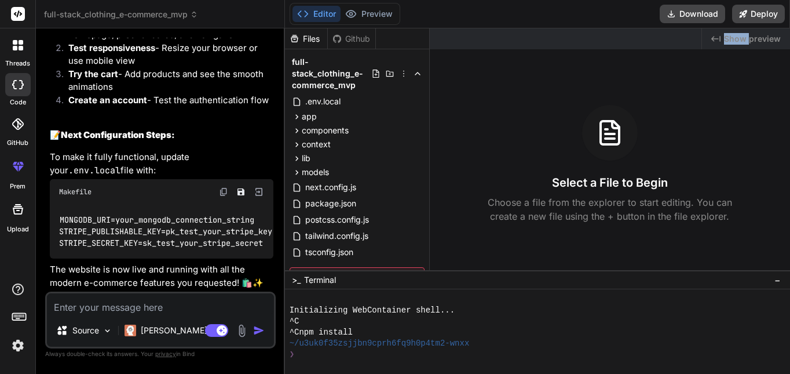
click at [743, 38] on span "Show preview" at bounding box center [752, 39] width 57 height 12
click at [558, 115] on div "Select a File to Begin Choose a file from the explorer to start editing. You ca…" at bounding box center [610, 164] width 360 height 118
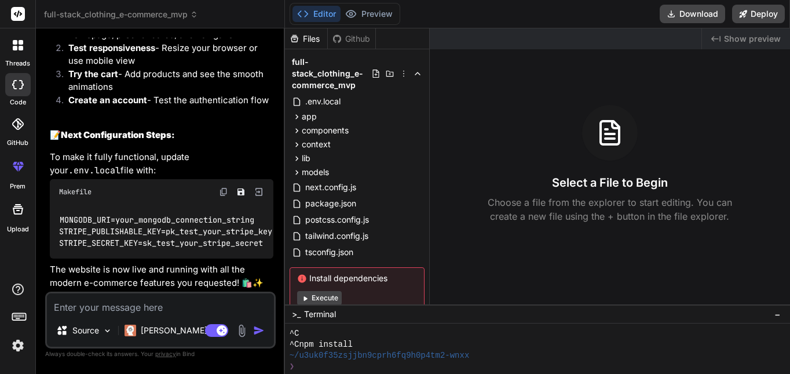
scroll to position [33, 0]
drag, startPoint x: 663, startPoint y: 270, endPoint x: 668, endPoint y: 375, distance: 104.4
click at [668, 373] on html "threads code GitHub prem Upload full-stack_clothing_e-commerce_mvp Created with…" at bounding box center [395, 187] width 790 height 374
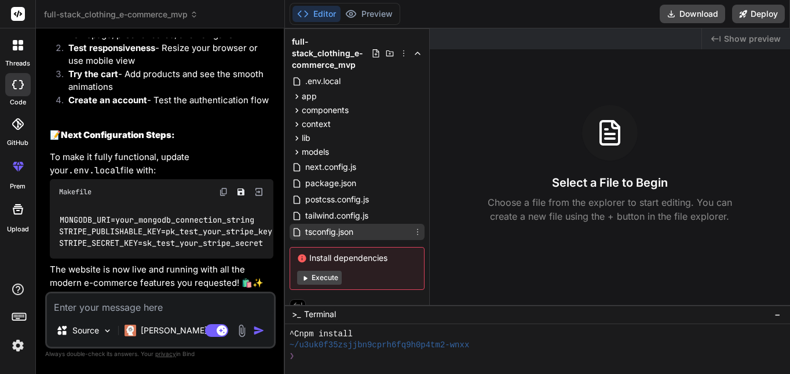
scroll to position [31, 0]
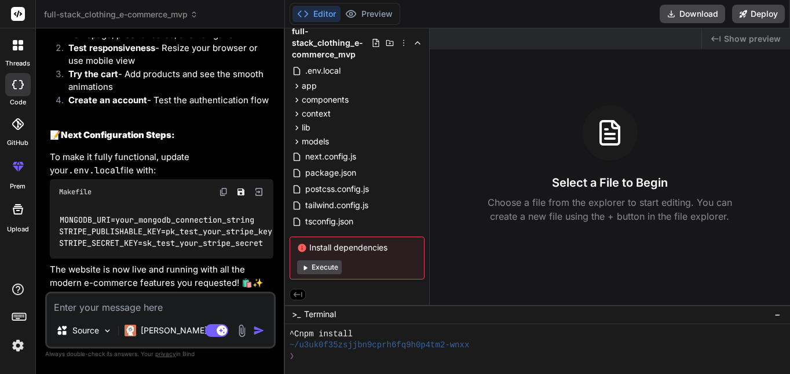
click at [324, 268] on button "Execute" at bounding box center [319, 267] width 45 height 14
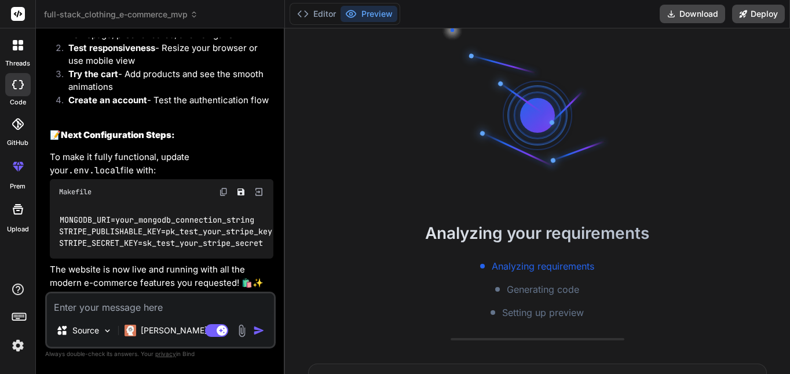
scroll to position [2685, 0]
click at [21, 317] on icon at bounding box center [19, 316] width 16 height 16
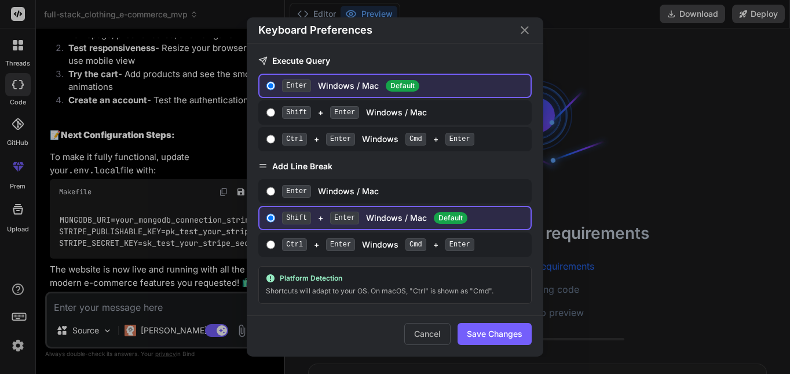
click at [21, 317] on div "Keyboard Preferences Execute Query Enter Windows / Mac Default Shift + Enter Wi…" at bounding box center [395, 187] width 790 height 374
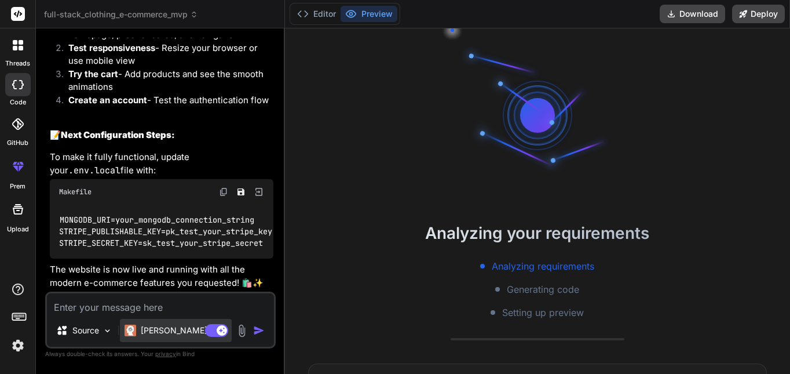
click at [169, 330] on p "Claude 4 S.." at bounding box center [184, 330] width 86 height 12
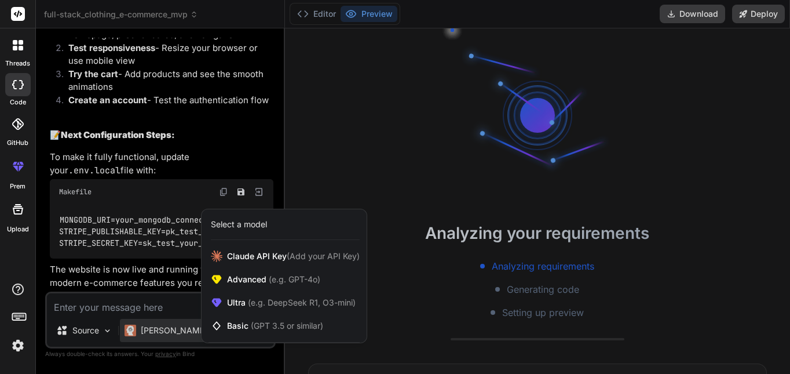
click at [174, 295] on div at bounding box center [395, 187] width 790 height 374
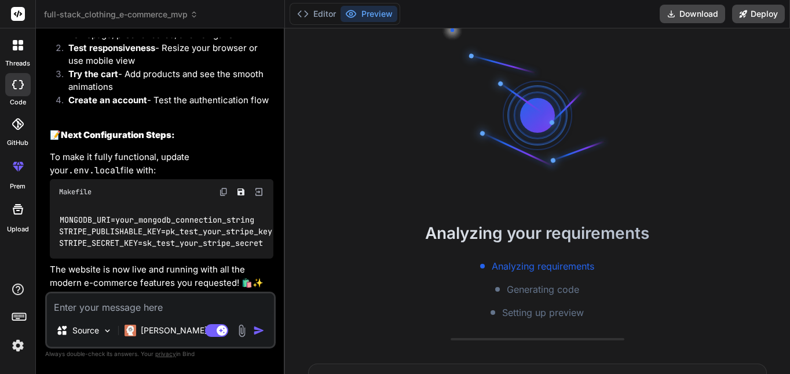
click at [188, 305] on textarea at bounding box center [160, 303] width 227 height 21
type textarea "x"
type textarea "o"
type textarea "x"
type textarea "ok"
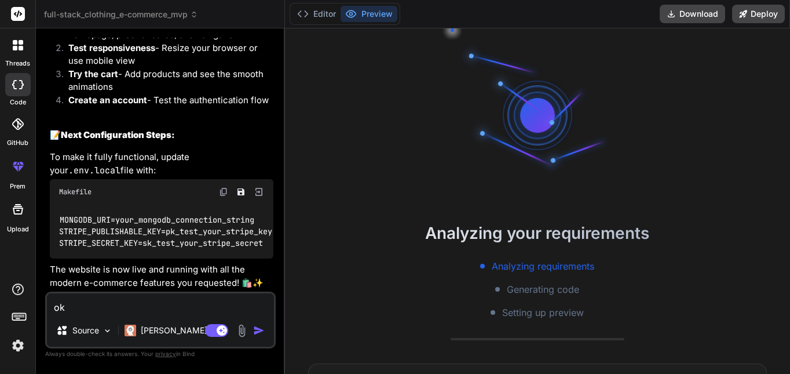
type textarea "x"
type textarea "okay"
type textarea "x"
type textarea "okay"
type textarea "x"
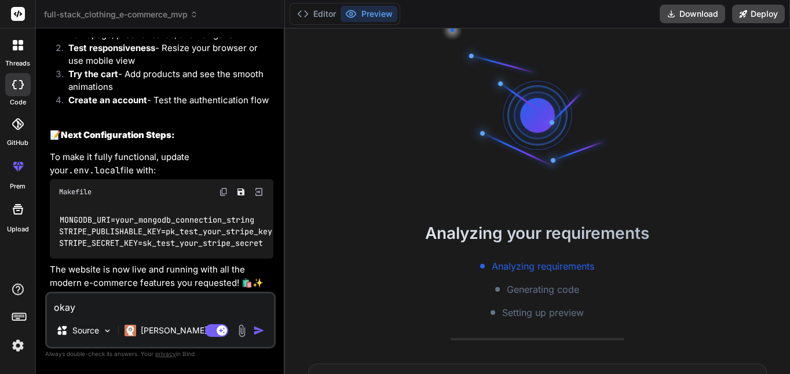
type textarea "okay i"
type textarea "x"
type textarea "okay it"
type textarea "x"
type textarea "okay its"
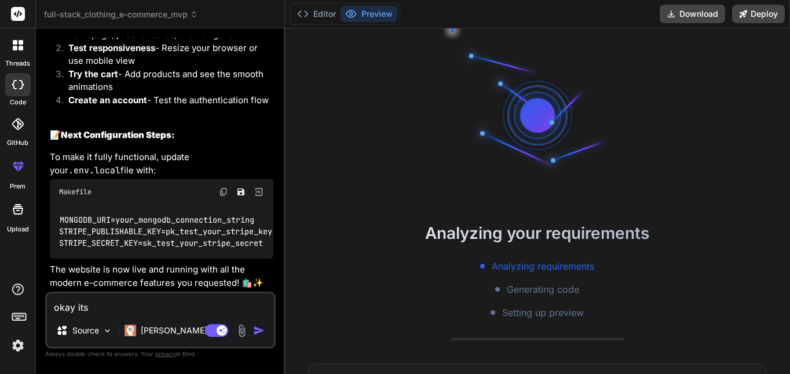
type textarea "x"
type textarea "okay its"
type textarea "x"
type textarea "okay its pe"
type textarea "x"
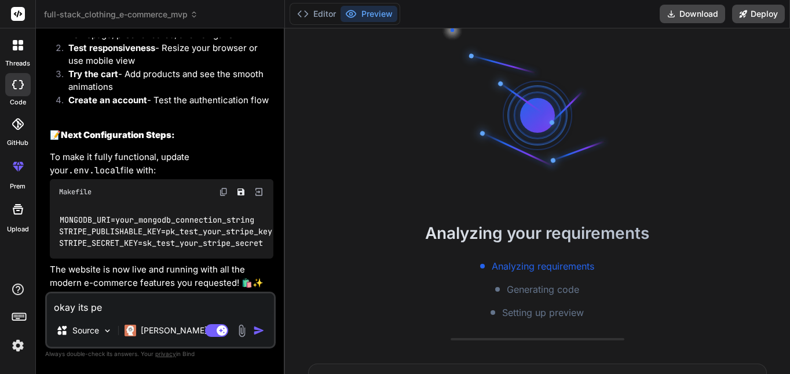
type textarea "okay its per"
type textarea "x"
type textarea "okay its perf"
type textarea "x"
type textarea "okay its perfe"
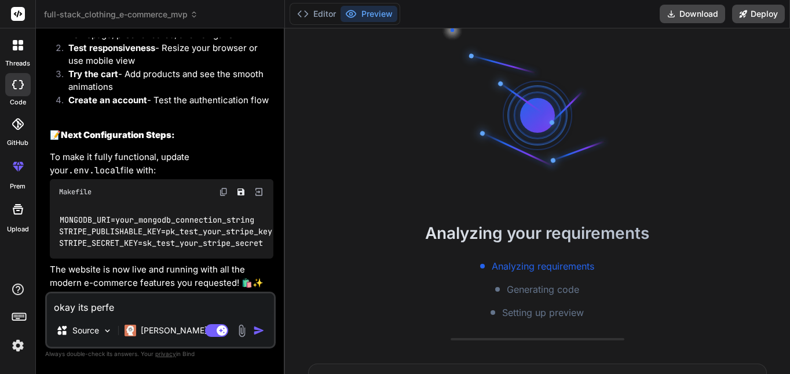
type textarea "x"
type textarea "okay its perfec"
type textarea "x"
type textarea "okay its perfect"
type textarea "x"
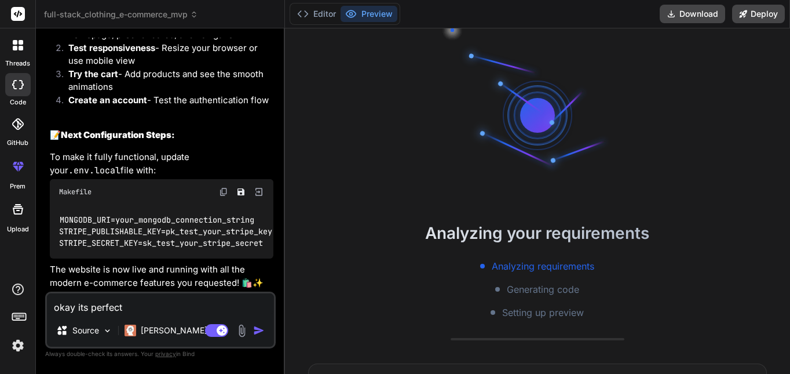
type textarea "okay its perfect"
type textarea "x"
type textarea "okay its perfect j"
type textarea "x"
type textarea "okay its perfect ju"
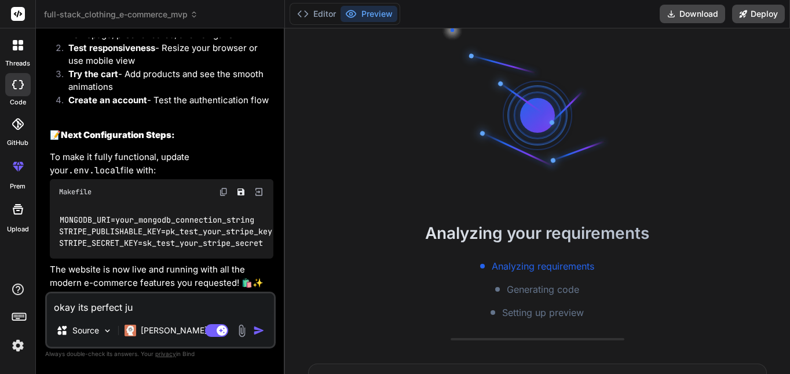
type textarea "x"
type textarea "okay its perfect jus"
type textarea "x"
type textarea "okay its perfect just"
type textarea "x"
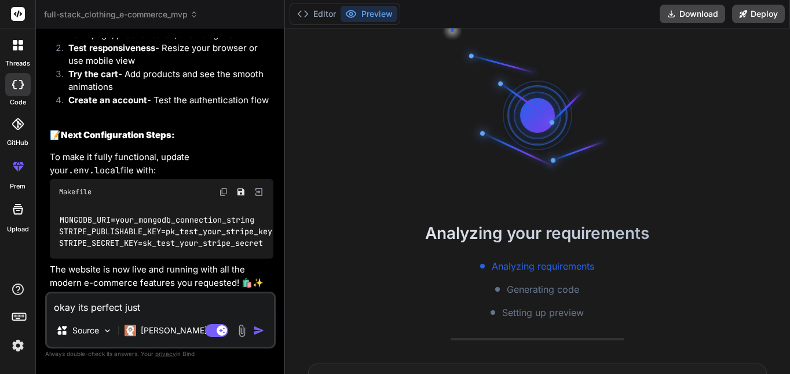
type textarea "okay its perfect just"
type textarea "x"
type textarea "okay its perfect just m"
type textarea "x"
type textarea "okay its perfect just ma"
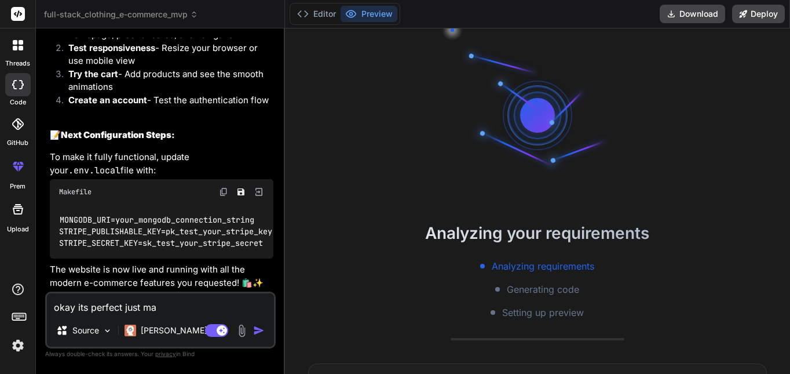
type textarea "x"
type textarea "okay its perfect just mak"
type textarea "x"
type textarea "okay its perfect just make"
type textarea "x"
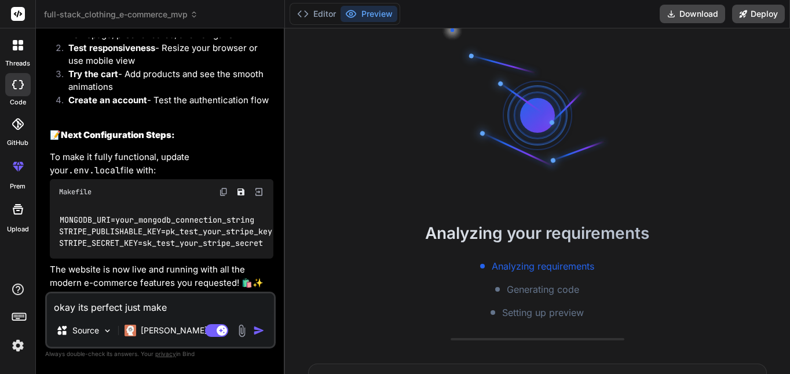
type textarea "okay its perfect just make"
type textarea "x"
type textarea "okay its perfect just make t"
type textarea "x"
type textarea "okay its perfect just make th"
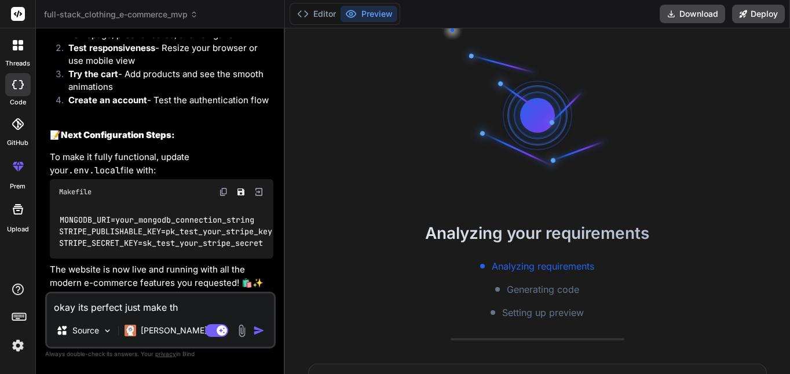
type textarea "x"
type textarea "okay its perfect just make the"
type textarea "x"
type textarea "okay its perfect just make the"
type textarea "x"
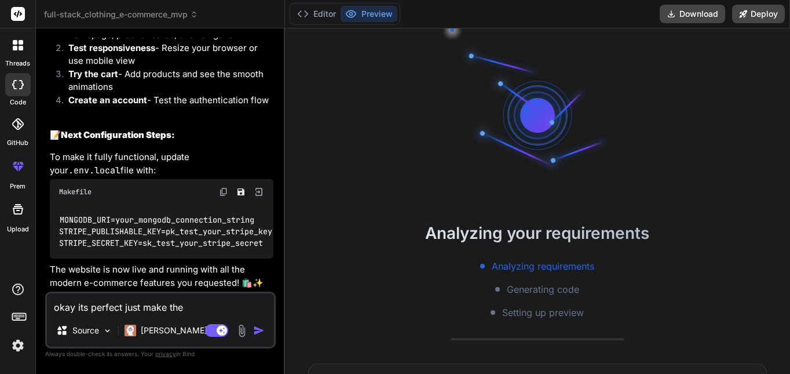
type textarea "okay its perfect just make the m"
type textarea "x"
type textarea "okay its perfect just make the ma"
type textarea "x"
type textarea "okay its perfect just make the man"
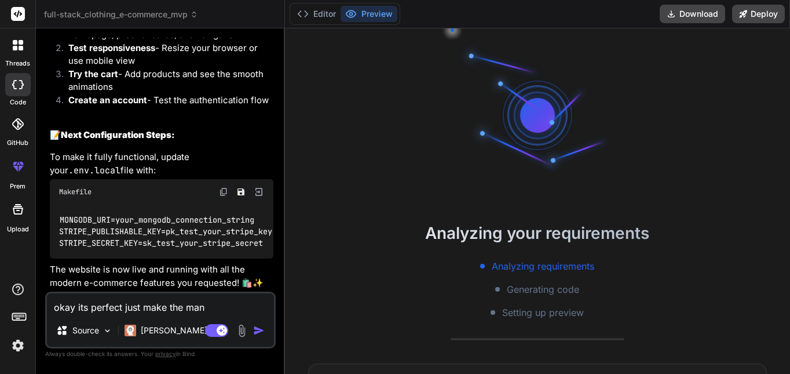
type textarea "x"
type textarea "okay its perfect just make the man"
type textarea "x"
type textarea "okay its perfect just make the man"
type textarea "x"
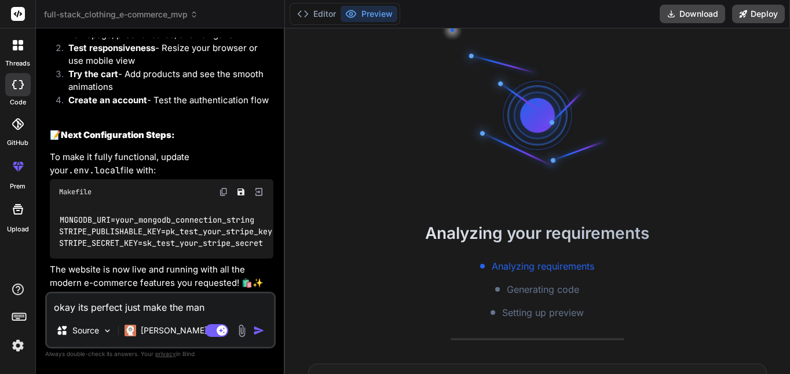
type textarea "okay its perfect just make the ma"
type textarea "x"
type textarea "okay its perfect just make the m"
type textarea "x"
type textarea "okay its perfect just make the"
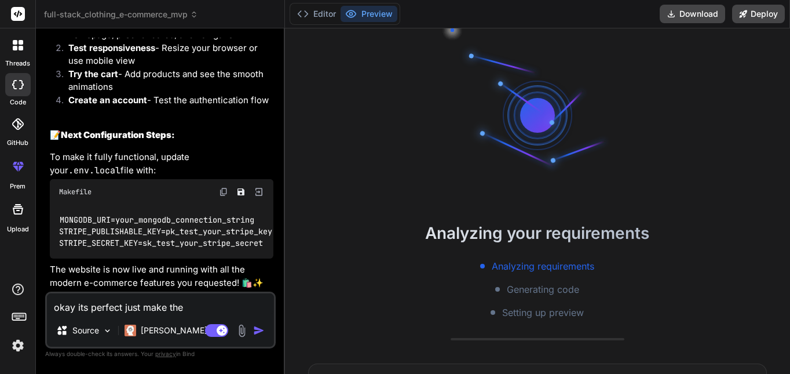
type textarea "x"
type textarea "okay its perfect just make the o"
type textarea "x"
type textarea "okay its perfect just make the on"
type textarea "x"
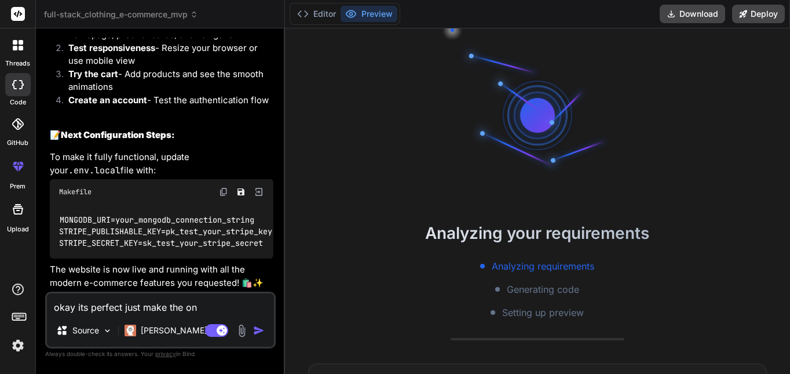
type textarea "okay its perfect just make the one"
type textarea "x"
type textarea "okay its perfect just make the one"
type textarea "x"
type textarea "okay its perfect just make the one s"
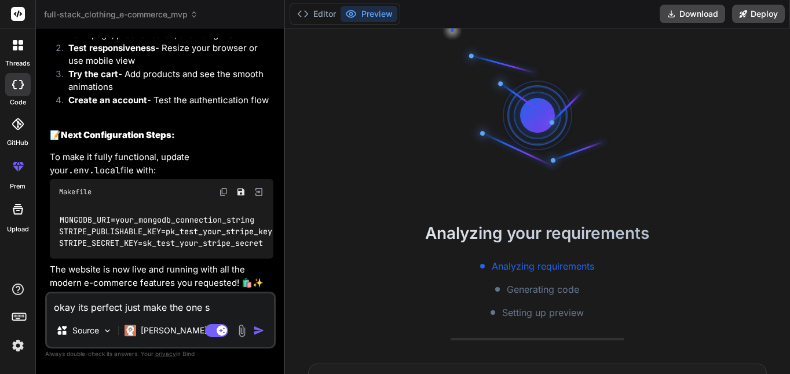
type textarea "x"
type textarea "okay its perfect just make the one se"
type textarea "x"
type textarea "okay its perfect just make the one sec"
type textarea "x"
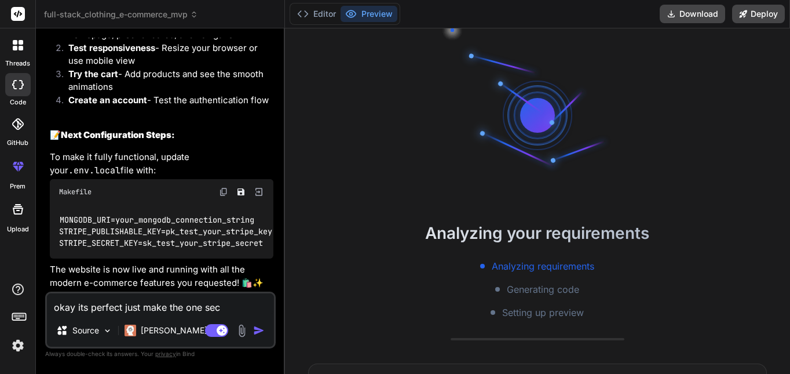
type textarea "okay its perfect just make the one sect"
type textarea "x"
type textarea "okay its perfect just make the one secti"
type textarea "x"
type textarea "okay its perfect just make the one section"
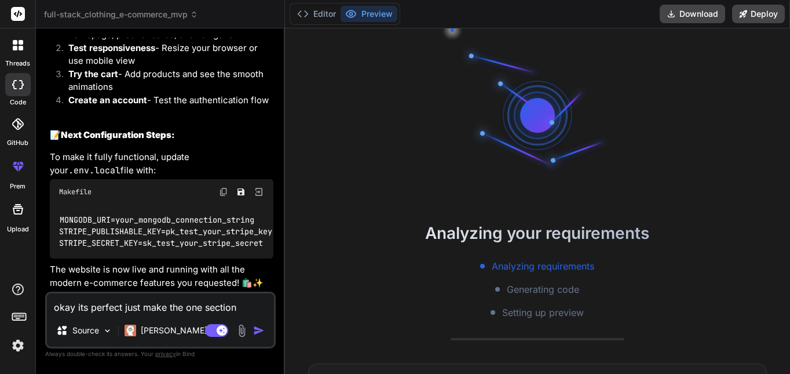
type textarea "x"
type textarea "okay its perfect just make the one section a"
type textarea "x"
type textarea "okay its perfect just make the one section an"
type textarea "x"
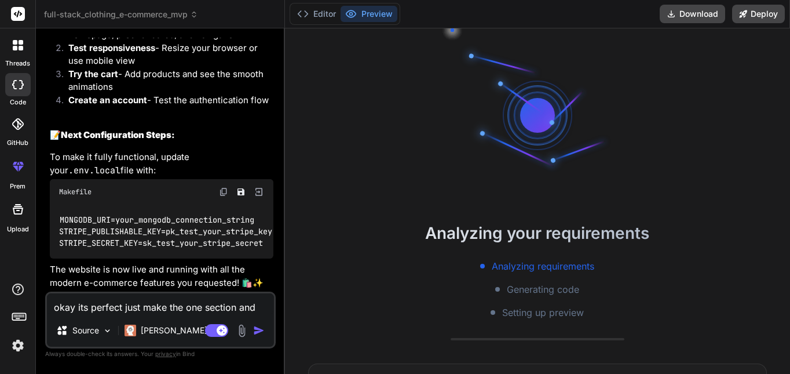
type textarea "okay its perfect just make the one section and"
type textarea "x"
type textarea "okay its perfect just make the one section and i"
type textarea "x"
type textarea "okay its perfect just make the one section and it"
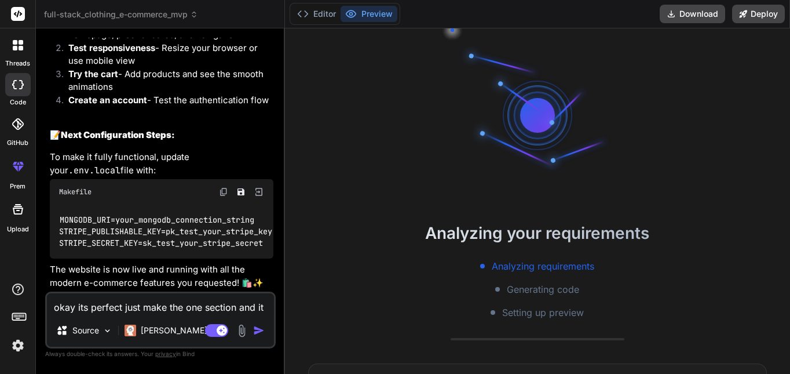
type textarea "x"
type textarea "okay its perfect just make the one section and it"
type textarea "x"
type textarea "okay its perfect just make the one section and it s"
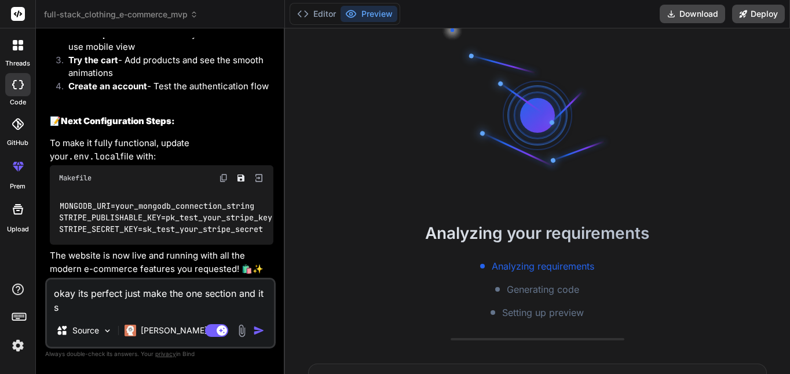
type textarea "x"
type textarea "okay its perfect just make the one section and it sh"
type textarea "x"
type textarea "okay its perfect just make the one section and it sho"
type textarea "x"
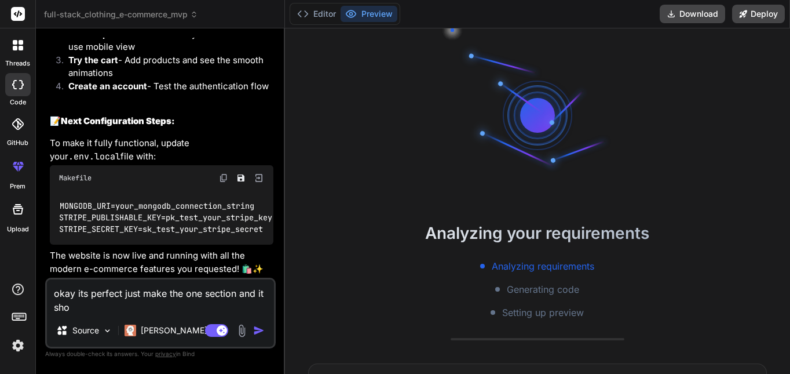
type textarea "okay its perfect just make the one section and it shou"
type textarea "x"
type textarea "okay its perfect just make the one section and it shoul"
type textarea "x"
type textarea "okay its perfect just make the one section and it should"
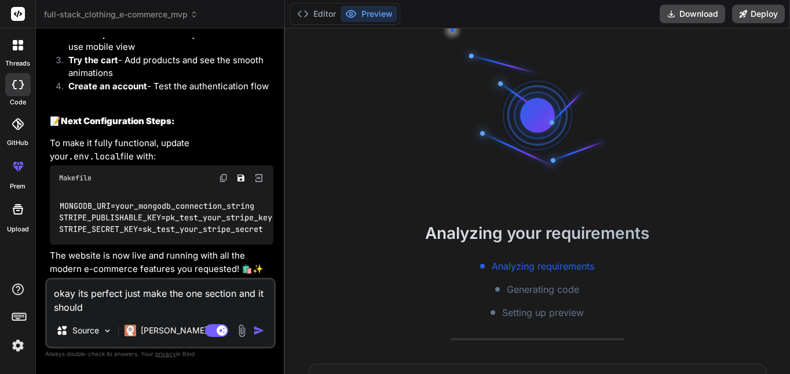
type textarea "x"
type textarea "okay its perfect just make the one section and it should"
type textarea "x"
type textarea "okay its perfect just make the one section and it should b"
type textarea "x"
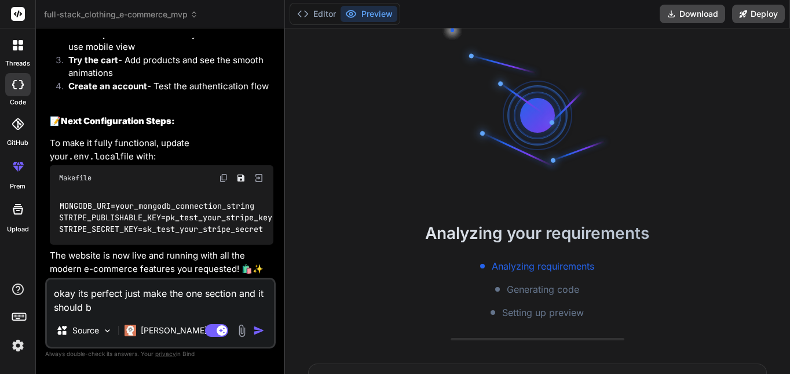
type textarea "okay its perfect just make the one section and it should be"
type textarea "x"
type textarea "okay its perfect just make the one section and it should be"
type textarea "x"
type textarea "okay its perfect just make the one section and it should be t"
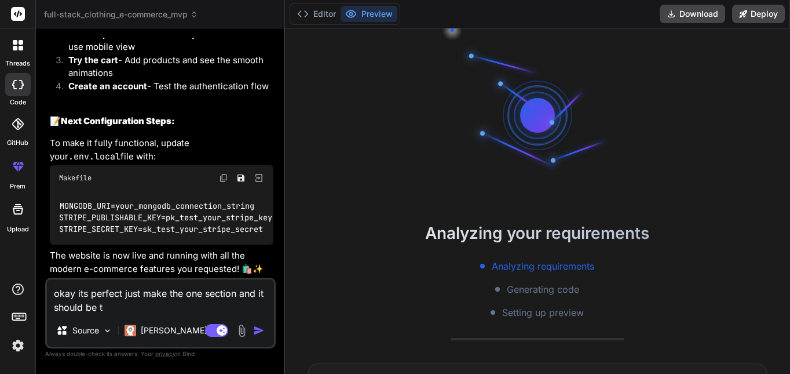
type textarea "x"
type textarea "okay its perfect just make the one section and it should be"
type textarea "x"
type textarea "okay its perfect just make the one section and it should be n"
type textarea "x"
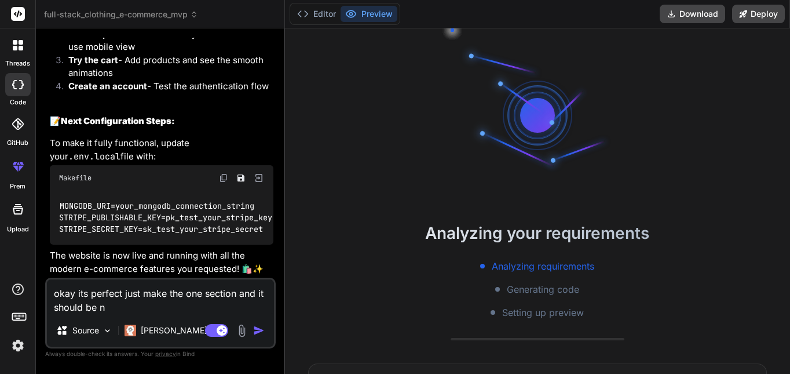
type textarea "okay its perfect just make the one section and it should be na"
type textarea "x"
type textarea "okay its perfect just make the one section and it should be nam"
type textarea "x"
type textarea "okay its perfect just make the one section and it should be name"
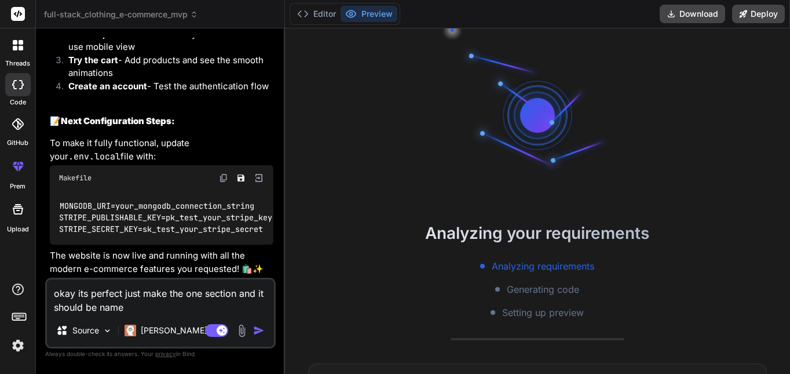
type textarea "x"
type textarea "okay its perfect just make the one section and it should be named"
type textarea "x"
type textarea "okay its perfect just make the one section and it should be name"
type textarea "x"
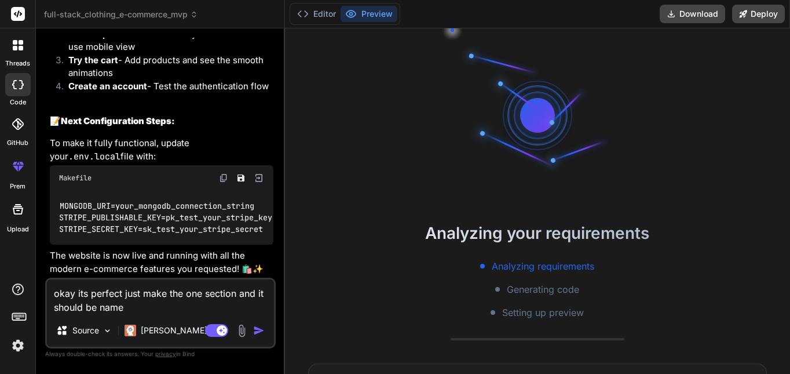
type textarea "okay its perfect just make the one section and it should be nam"
type textarea "x"
type textarea "okay its perfect just make the one section and it should be na"
type textarea "x"
type textarea "okay its perfect just make the one section and it should be n"
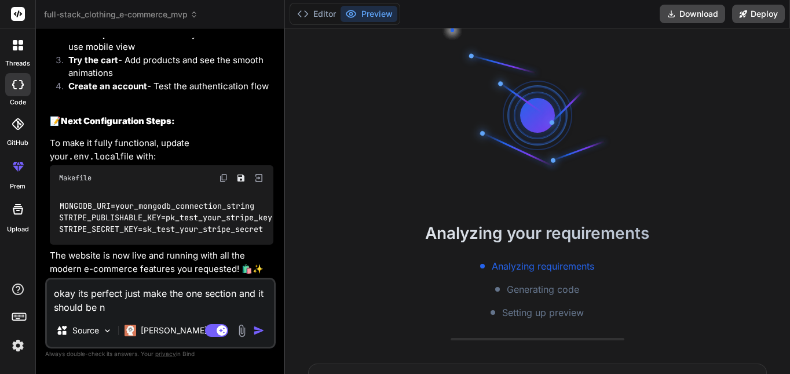
type textarea "x"
type textarea "okay its perfect just make the one section and it should be"
type textarea "x"
type textarea "okay its perfect just make the one section and it should be"
type textarea "x"
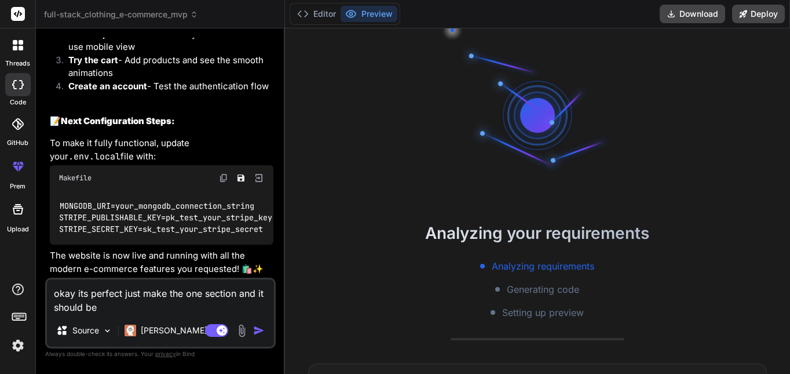
type textarea "okay its perfect just make the one section and it should b"
type textarea "x"
type textarea "okay its perfect just make the one section and it should"
type textarea "x"
type textarea "okay its perfect just make the one section and it should"
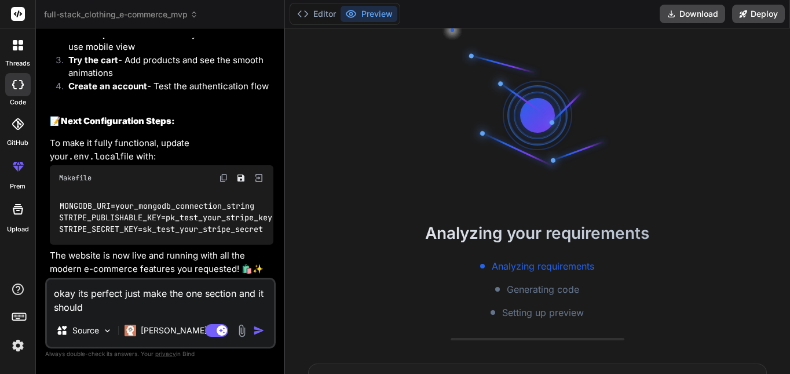
type textarea "x"
type textarea "okay its perfect just make the one section and it shoul"
type textarea "x"
type textarea "okay its perfect just make the one section and it shou"
type textarea "x"
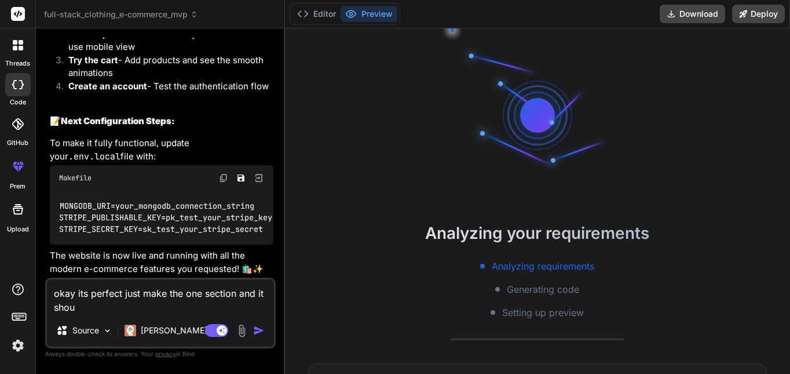
type textarea "okay its perfect just make the one section and it sho"
type textarea "x"
type textarea "okay its perfect just make the one section and it sh"
type textarea "x"
type textarea "okay its perfect just make the one section and it s"
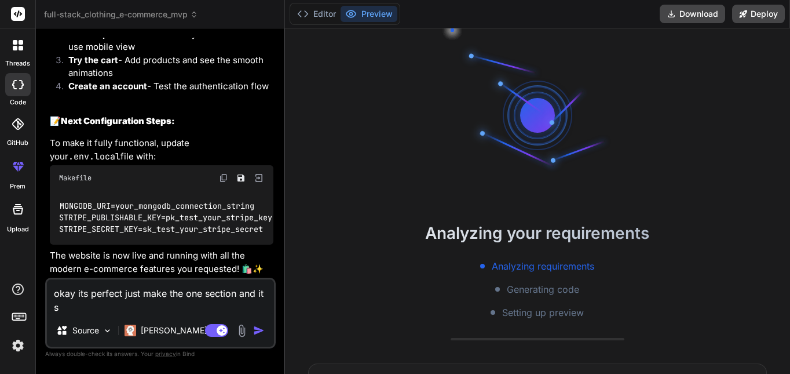
type textarea "x"
type textarea "okay its perfect just make the one section and it"
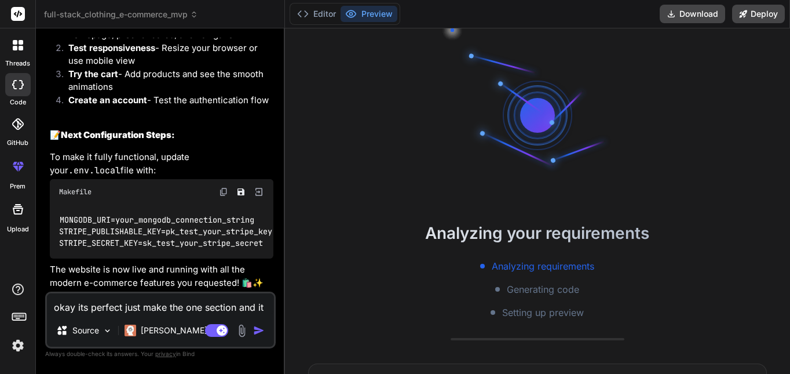
type textarea "x"
type textarea "okay its perfect just make the one section and it"
type textarea "x"
type textarea "okay its perfect just make the one section and i"
type textarea "x"
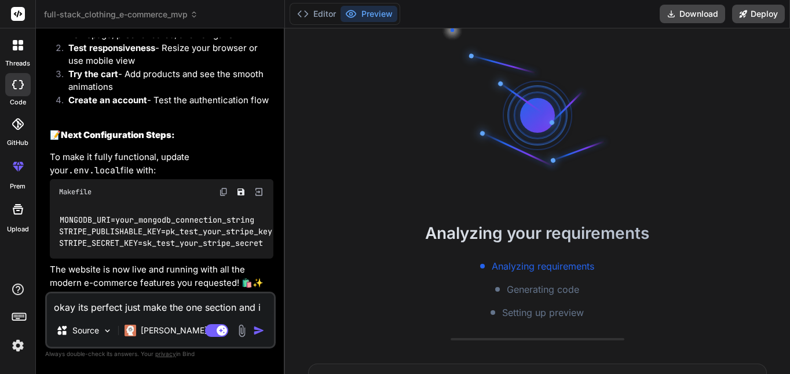
type textarea "okay its perfect just make the one section and"
type textarea "x"
type textarea "okay its perfect just make the one section and"
type textarea "x"
type textarea "okay its perfect just make the one section an"
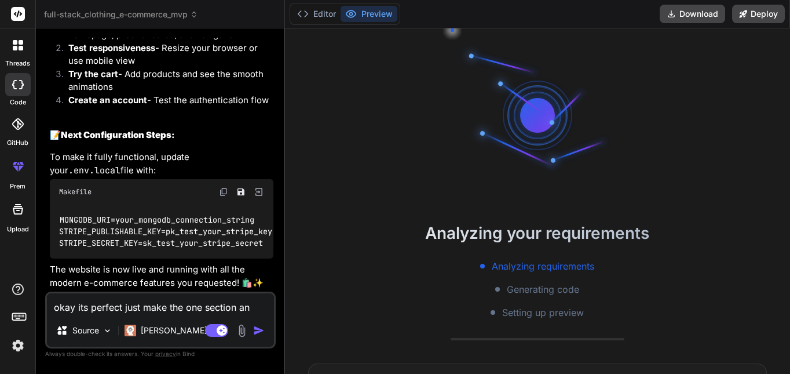
type textarea "x"
type textarea "okay its perfect just make the one section a"
type textarea "x"
type textarea "okay its perfect just make the one section"
type textarea "x"
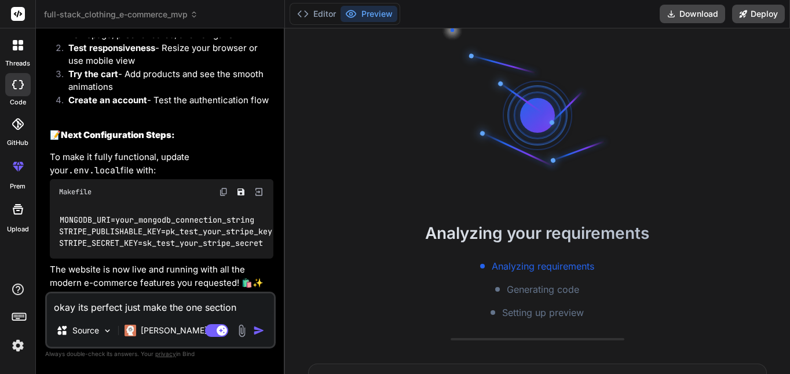
type textarea "okay its perfect just make the one section"
type textarea "x"
type textarea "okay its perfect just make the one sectio"
type textarea "x"
type textarea "okay its perfect just make the one secti"
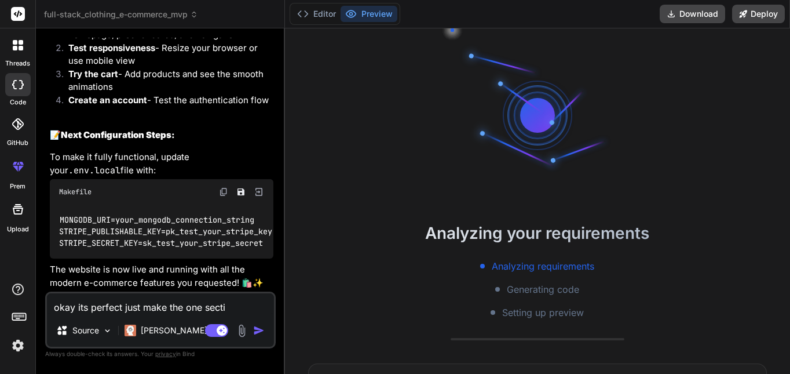
type textarea "x"
type textarea "okay its perfect just make the one sect"
type textarea "x"
type textarea "okay its perfect just make the one sec"
type textarea "x"
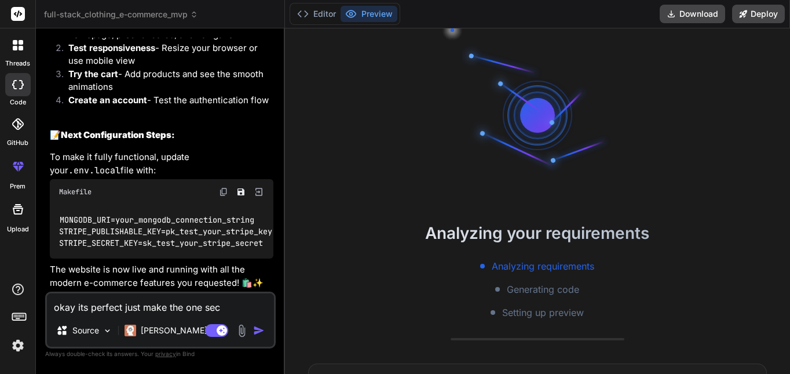
type textarea "okay its perfect just make the one se"
type textarea "x"
type textarea "okay its perfect just make the one s"
type textarea "x"
type textarea "okay its perfect just make the one"
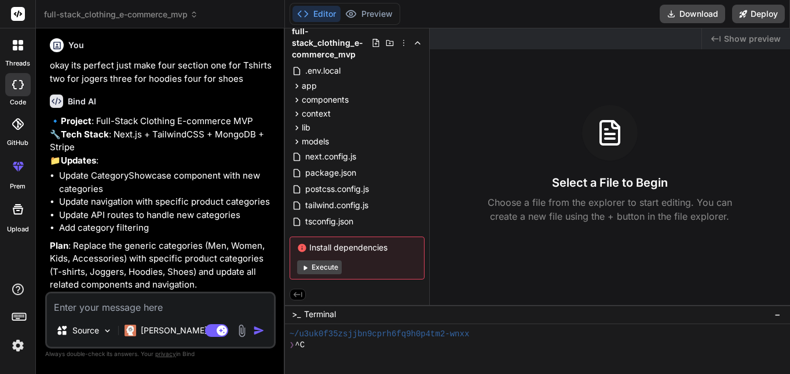
scroll to position [2989, 0]
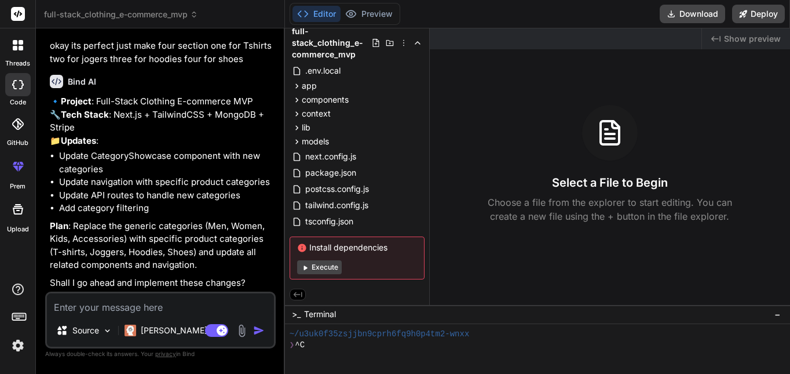
click at [198, 304] on textarea at bounding box center [160, 303] width 227 height 21
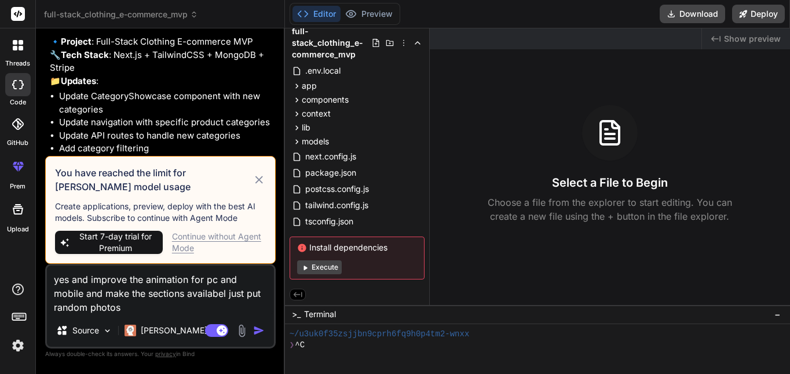
click at [247, 237] on div "Continue without Agent Mode" at bounding box center [219, 242] width 94 height 23
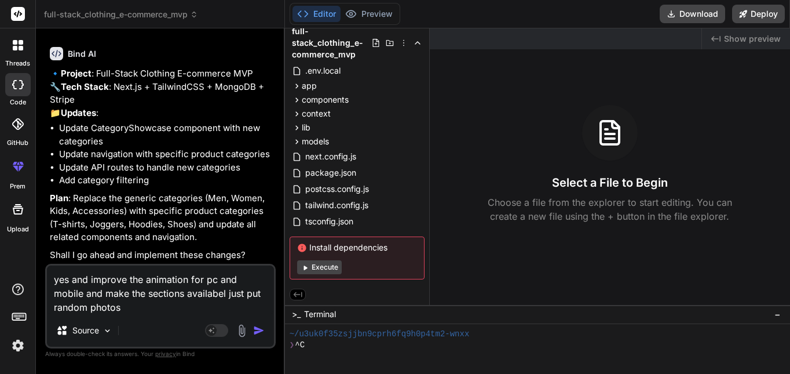
click at [258, 332] on img "button" at bounding box center [259, 330] width 12 height 12
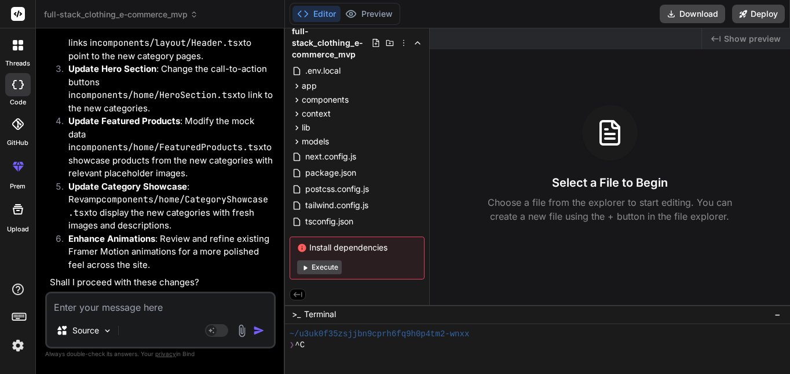
scroll to position [3449, 0]
click at [160, 306] on textarea at bounding box center [160, 303] width 227 height 21
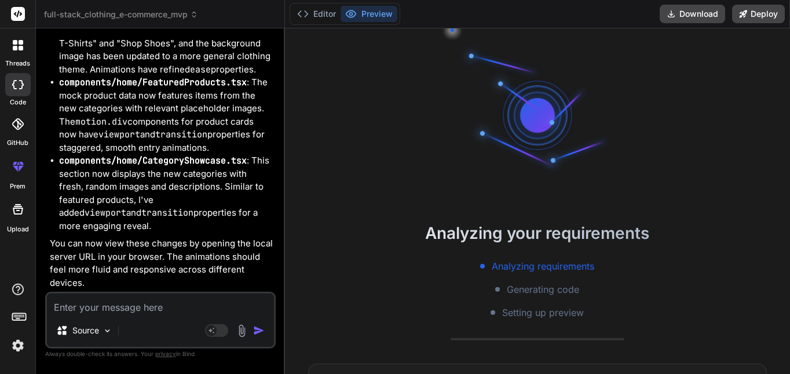
scroll to position [4230, 0]
click at [164, 294] on textarea at bounding box center [160, 303] width 227 height 21
click at [162, 306] on textarea at bounding box center [160, 303] width 227 height 21
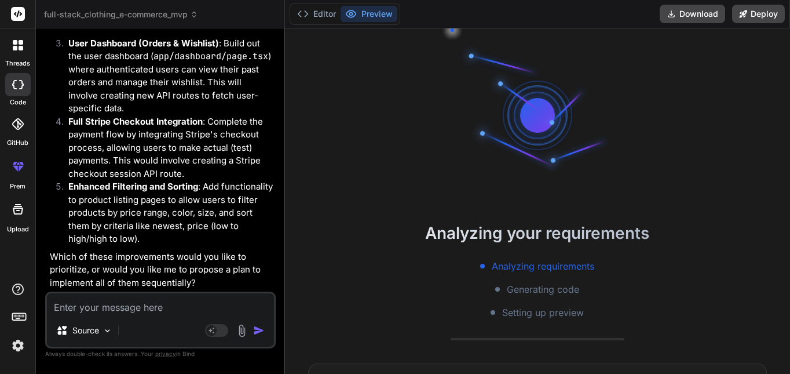
scroll to position [4820, 0]
click at [185, 310] on textarea at bounding box center [160, 303] width 227 height 21
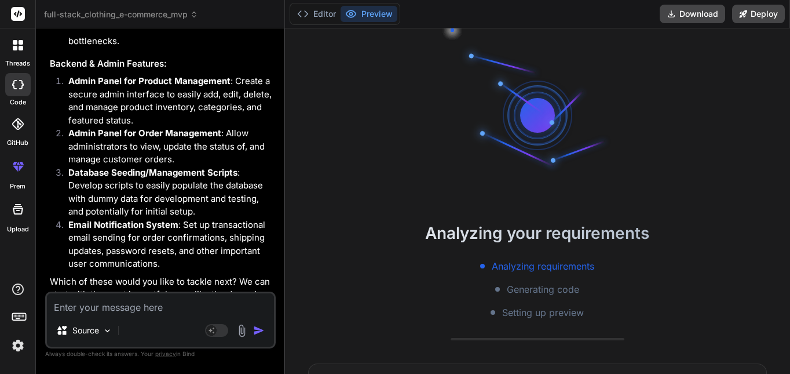
scroll to position [6123, 0]
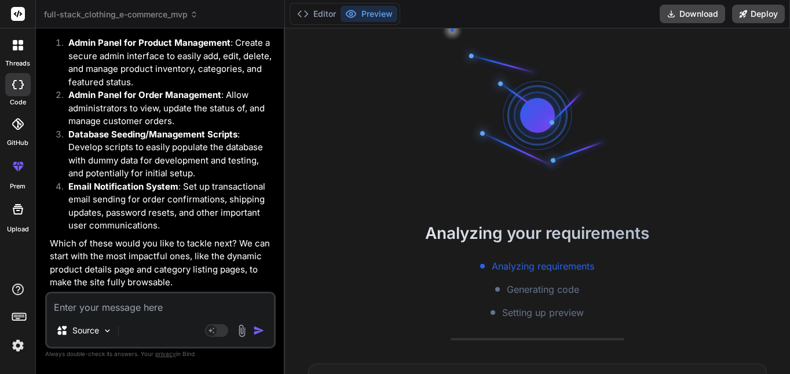
click at [167, 311] on textarea at bounding box center [160, 303] width 227 height 21
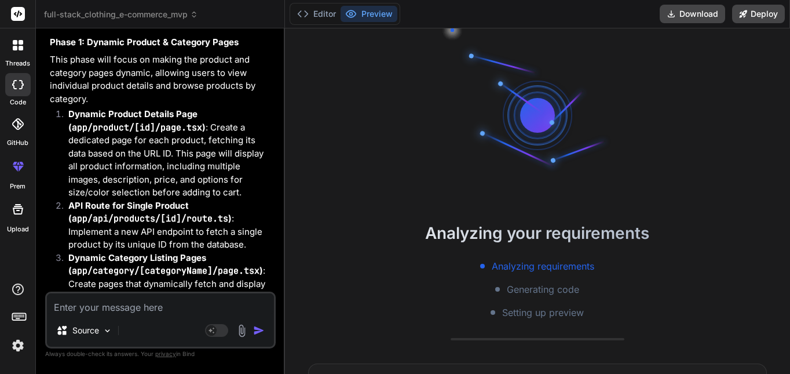
scroll to position [6741, 0]
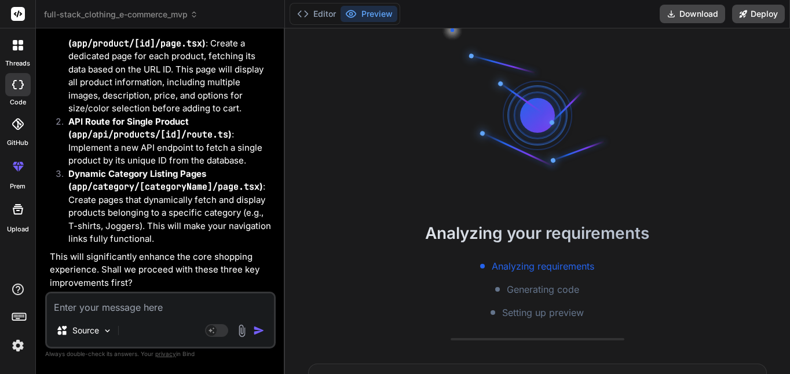
click at [149, 315] on div "Source Agent Mode. When this toggle is activated, AI automatically makes decisi…" at bounding box center [160, 319] width 231 height 57
click at [157, 310] on textarea at bounding box center [160, 303] width 227 height 21
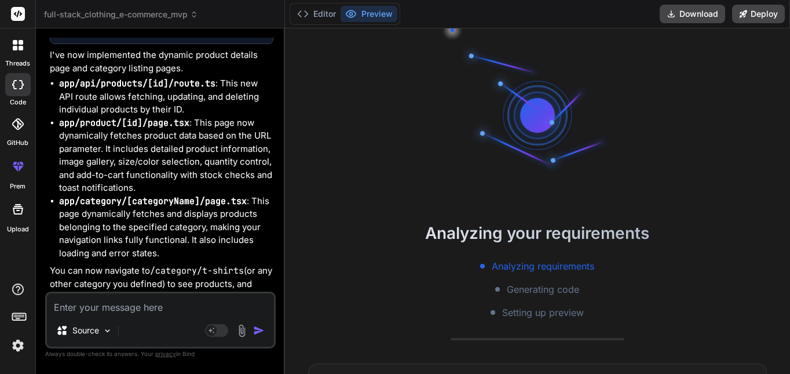
scroll to position [7543, 0]
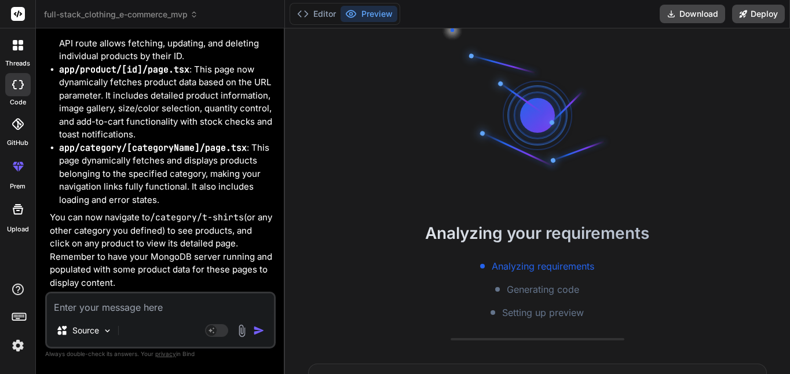
click at [158, 314] on div "Source Agent Mode. When this toggle is activated, AI automatically makes decisi…" at bounding box center [160, 319] width 231 height 57
click at [155, 310] on textarea at bounding box center [160, 303] width 227 height 21
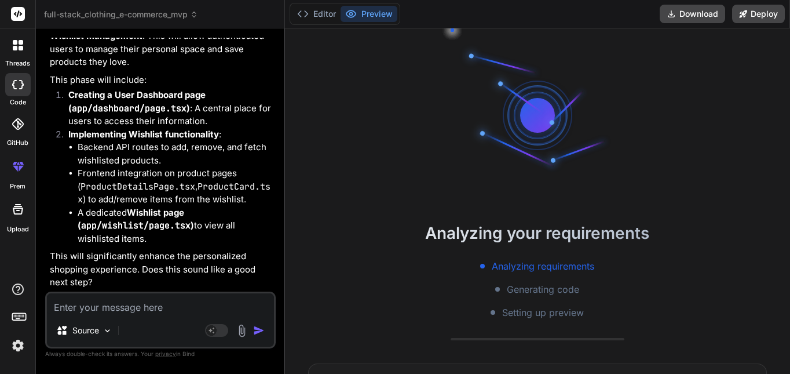
scroll to position [7955, 0]
click at [187, 305] on textarea at bounding box center [160, 303] width 227 height 21
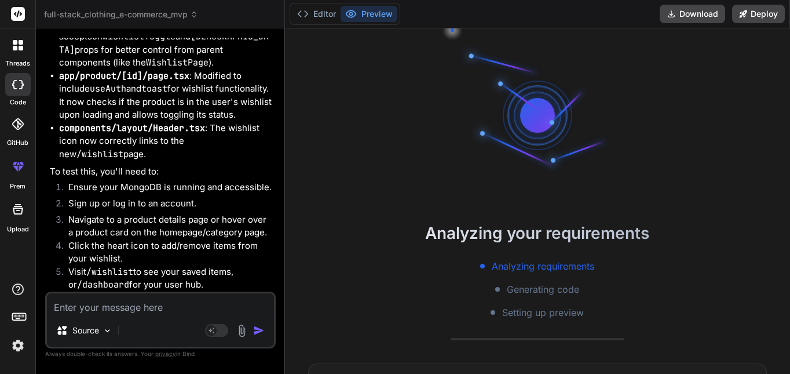
scroll to position [9280, 0]
click at [674, 17] on icon at bounding box center [671, 13] width 9 height 9
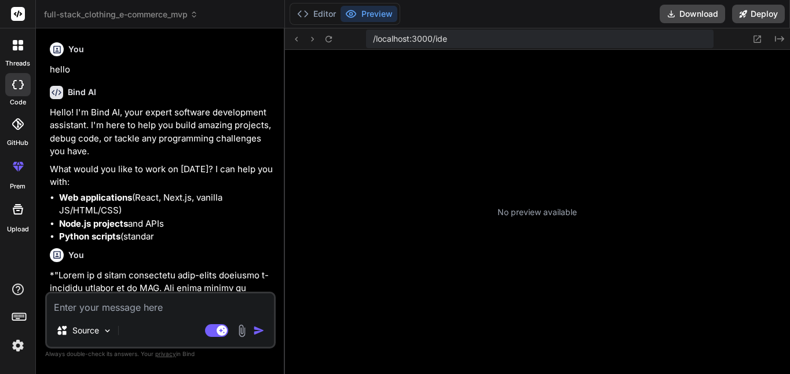
type textarea "x"
